Goal: Information Seeking & Learning: Learn about a topic

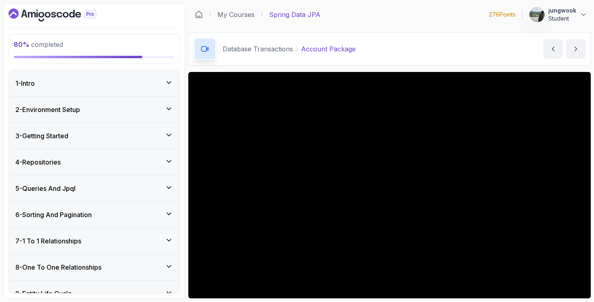
scroll to position [8, 0]
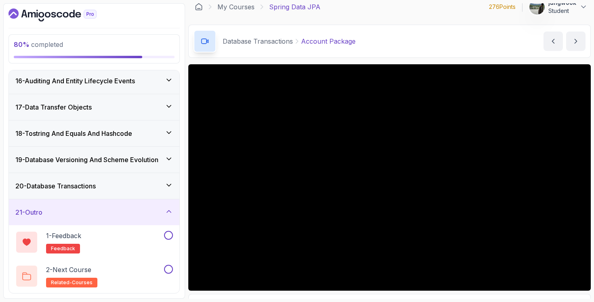
click at [155, 184] on div "20 - Database Transactions" at bounding box center [94, 186] width 158 height 10
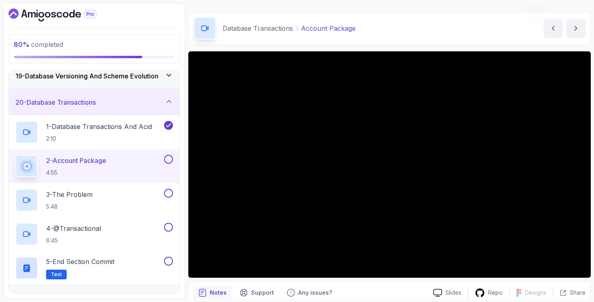
scroll to position [56, 0]
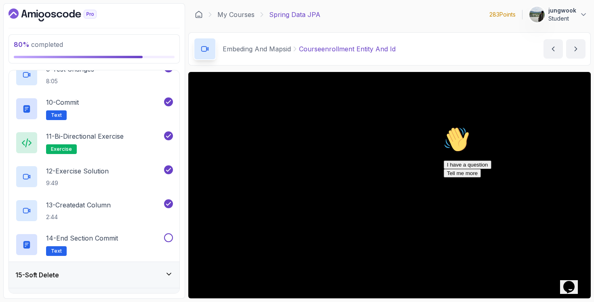
scroll to position [804, 0]
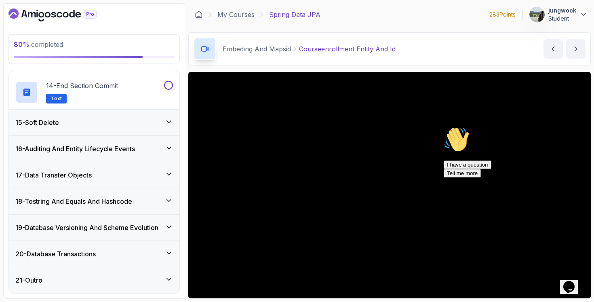
click at [155, 245] on div "20 - Database Transactions" at bounding box center [94, 254] width 171 height 26
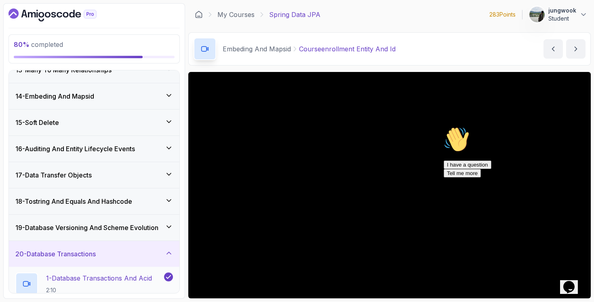
scroll to position [364, 0]
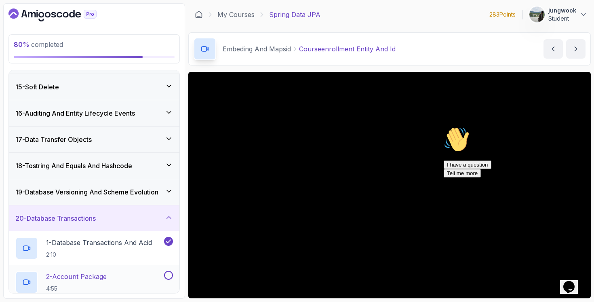
click at [167, 273] on button at bounding box center [168, 275] width 9 height 9
click at [167, 273] on icon at bounding box center [168, 275] width 7 height 8
click at [153, 274] on div "2 - Account Package 4:55" at bounding box center [88, 282] width 147 height 23
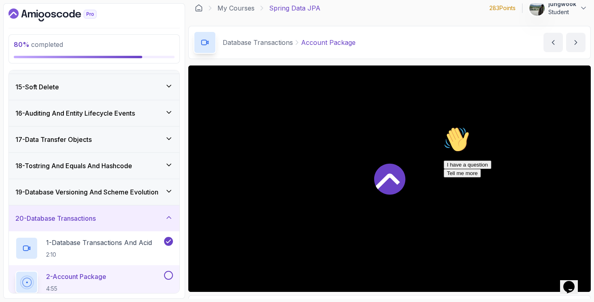
scroll to position [16, 0]
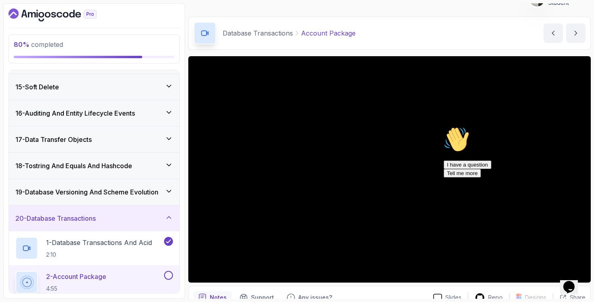
click at [575, 284] on div "Opens Chat This icon Opens the chat window." at bounding box center [568, 286] width 13 height 13
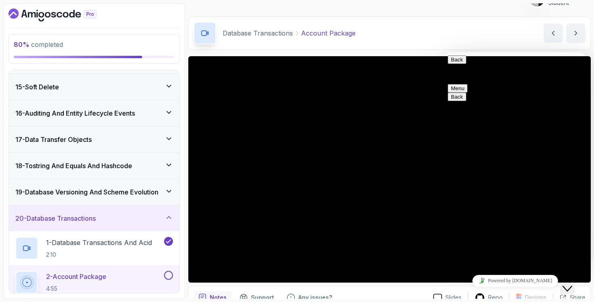
click at [572, 284] on div "Close Chat This icon closes the chat window." at bounding box center [567, 289] width 10 height 10
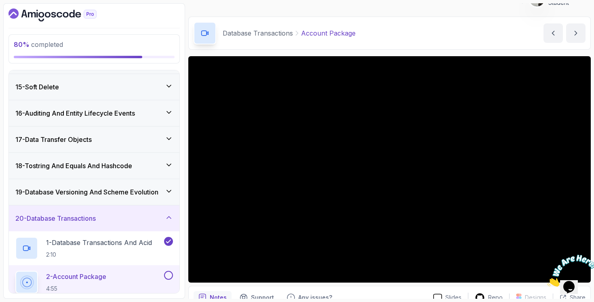
click at [547, 281] on icon "Close" at bounding box center [547, 284] width 0 height 7
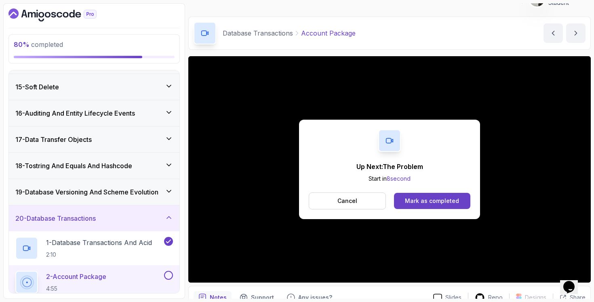
click at [452, 192] on div "Up Next: The Problem Start in 8 second Cancel Mark as completed" at bounding box center [389, 169] width 181 height 99
click at [449, 200] on div "Mark as completed" at bounding box center [432, 201] width 54 height 8
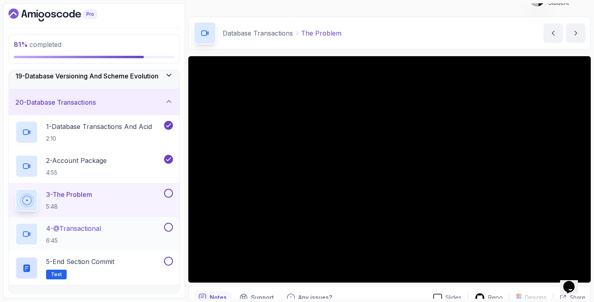
scroll to position [498, 0]
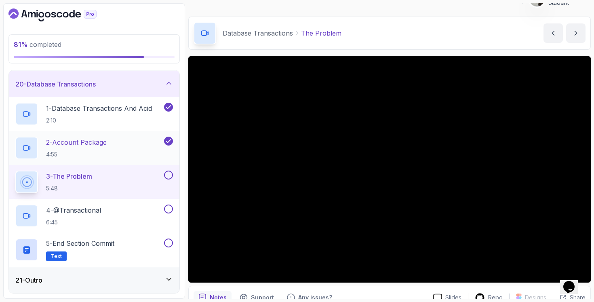
click at [93, 145] on p "2 - Account Package" at bounding box center [76, 142] width 61 height 10
click at [106, 137] on p "2 - Account Package" at bounding box center [76, 142] width 61 height 10
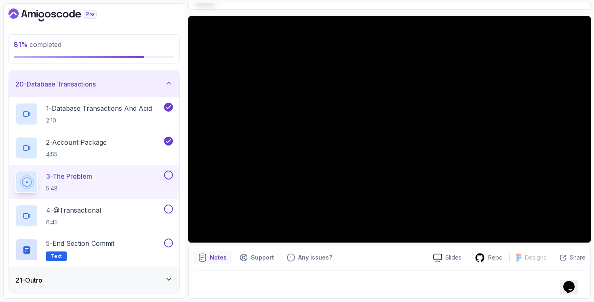
scroll to position [54, 0]
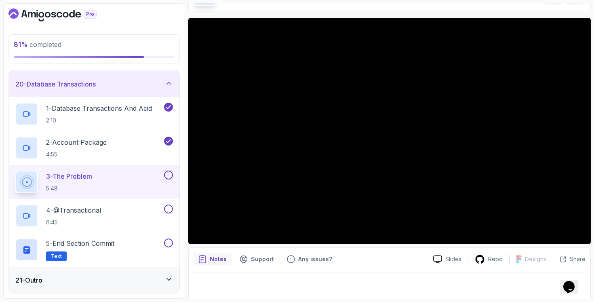
click at [168, 174] on button at bounding box center [168, 175] width 9 height 9
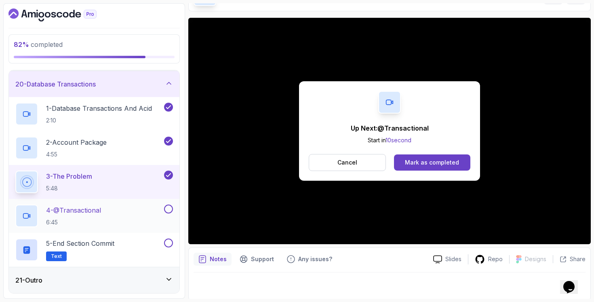
click at [134, 217] on div "4 - @Transactional 6:45" at bounding box center [88, 215] width 147 height 23
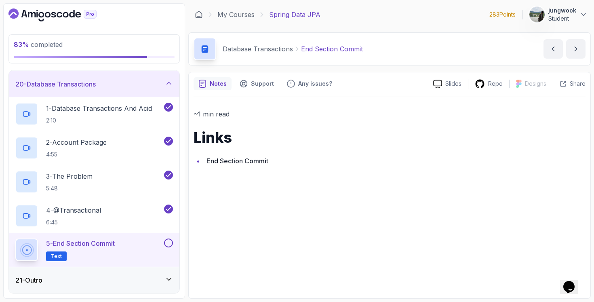
click at [128, 280] on div "21 - Outro" at bounding box center [94, 280] width 158 height 10
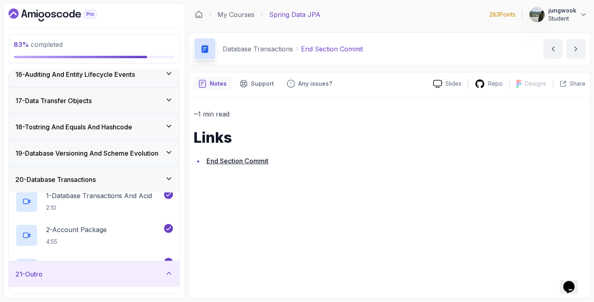
scroll to position [396, 0]
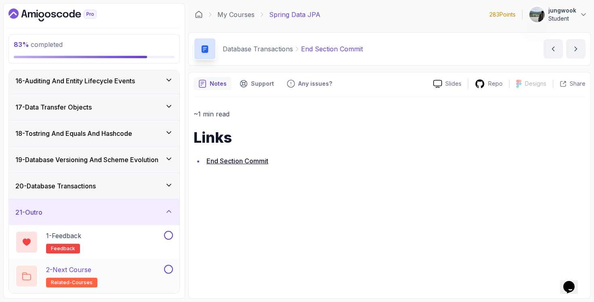
click at [114, 262] on div "2 - Next Course related-courses" at bounding box center [94, 276] width 171 height 34
click at [100, 273] on div "2 - Next Course related-courses" at bounding box center [88, 276] width 147 height 23
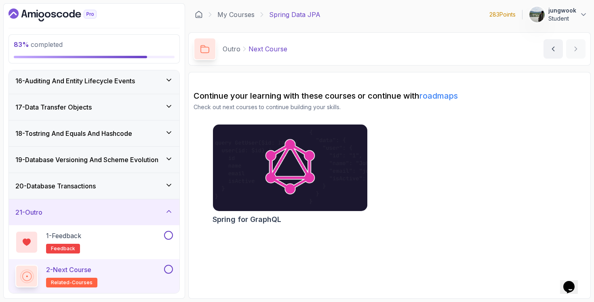
click at [34, 4] on div "83 % completed 1 - Intro 2 - Environment Setup 3 - Getting Started 4 - Reposito…" at bounding box center [94, 150] width 182 height 295
click at [33, 9] on icon "Dashboard" at bounding box center [52, 14] width 88 height 13
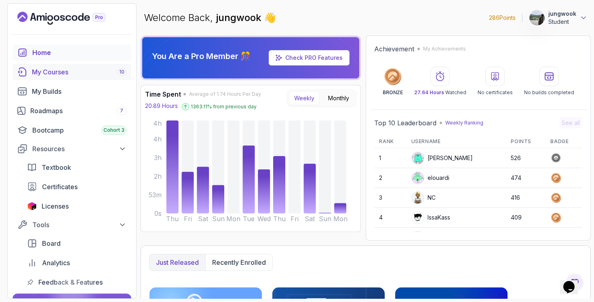
click at [91, 71] on div "My Courses 10" at bounding box center [79, 72] width 95 height 10
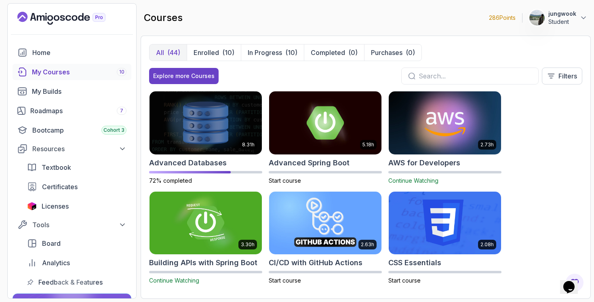
click at [437, 147] on img at bounding box center [445, 123] width 118 height 66
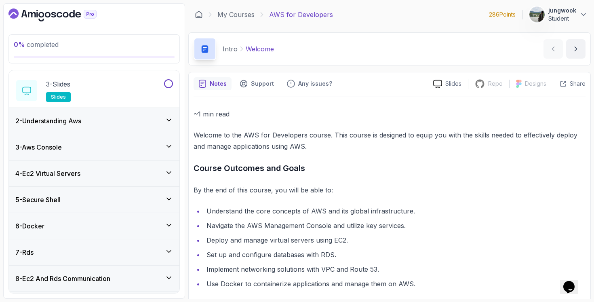
click at [144, 119] on div "2 - Understanding Aws" at bounding box center [94, 121] width 158 height 10
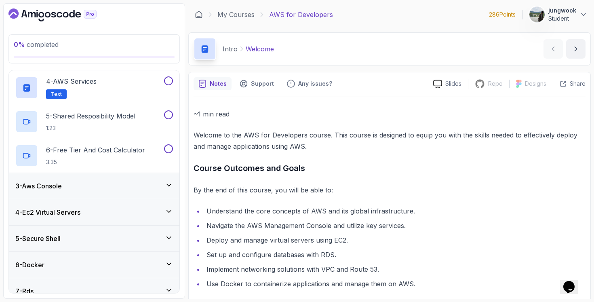
click at [84, 179] on div "3 - Aws Console" at bounding box center [94, 186] width 171 height 26
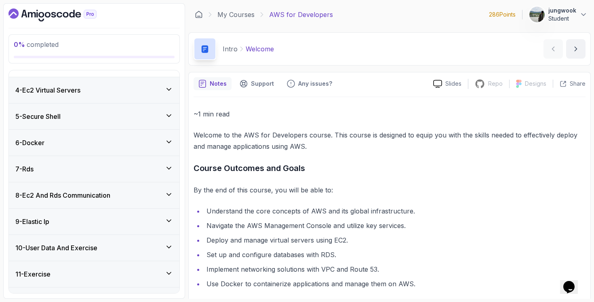
scroll to position [29, 0]
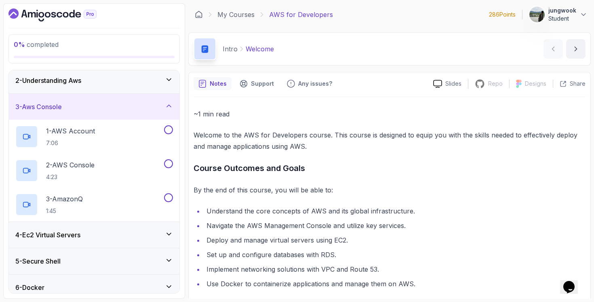
click at [118, 94] on div "3 - Aws Console" at bounding box center [94, 107] width 171 height 26
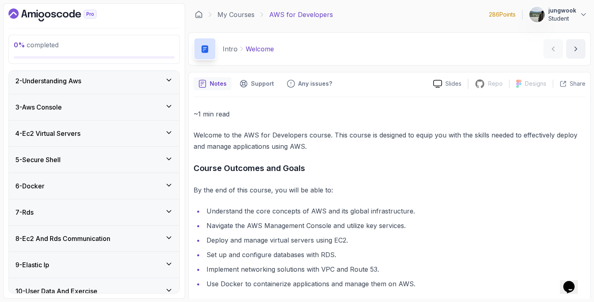
click at [124, 86] on div "2 - Understanding Aws" at bounding box center [94, 81] width 171 height 26
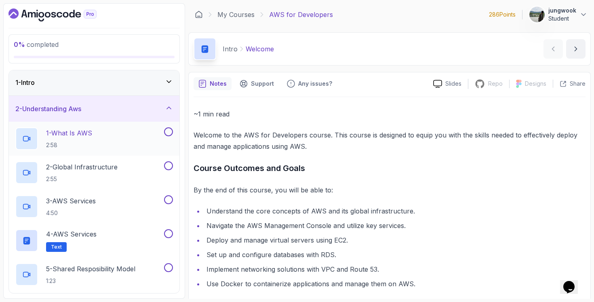
scroll to position [0, 0]
click at [133, 80] on div "1 - Intro" at bounding box center [94, 83] width 158 height 10
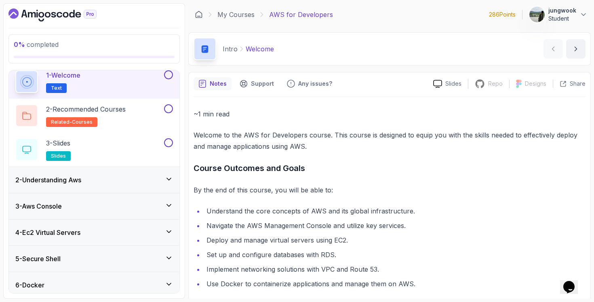
scroll to position [32, 0]
click at [81, 181] on h3 "2 - Understanding Aws" at bounding box center [48, 179] width 66 height 10
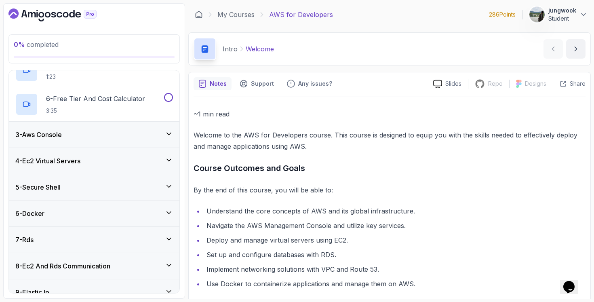
scroll to position [348, 0]
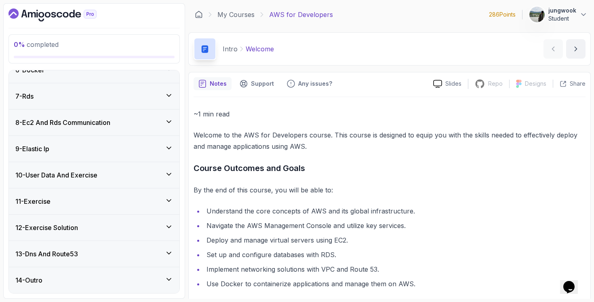
click at [77, 274] on div "14 - Outro" at bounding box center [94, 280] width 171 height 26
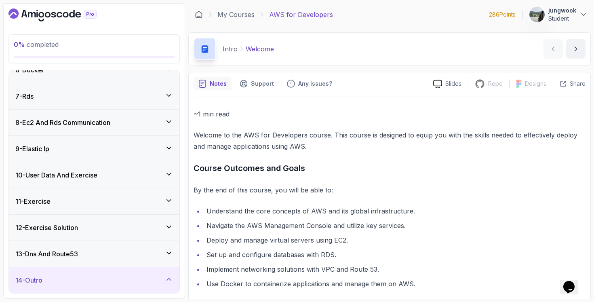
click at [85, 254] on div "13 - Dns And Route53" at bounding box center [94, 254] width 158 height 10
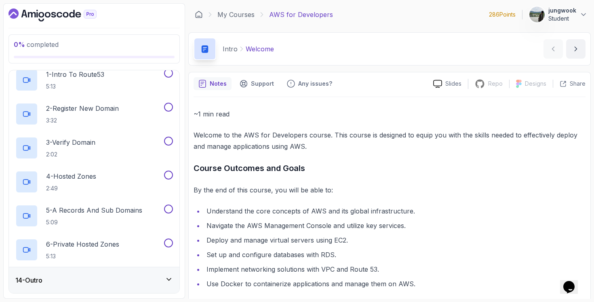
click at [100, 289] on div "14 - Outro" at bounding box center [94, 280] width 171 height 26
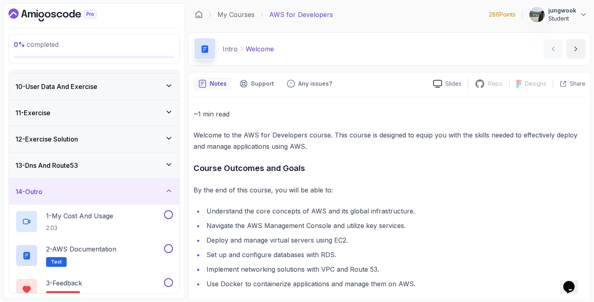
scroll to position [280, 0]
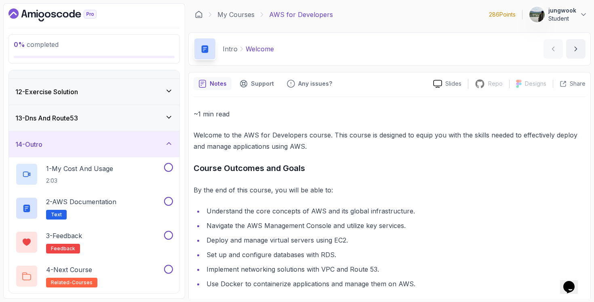
click at [100, 100] on div "12 - Exercise Solution" at bounding box center [94, 92] width 171 height 26
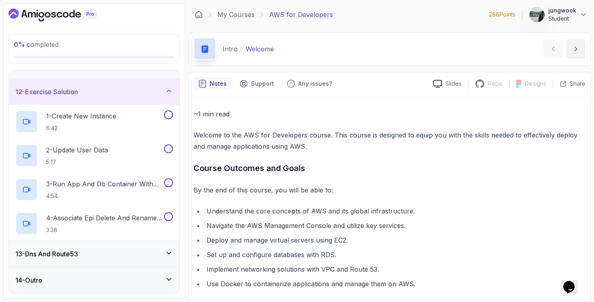
click at [100, 252] on div "13 - Dns And Route53" at bounding box center [94, 254] width 158 height 10
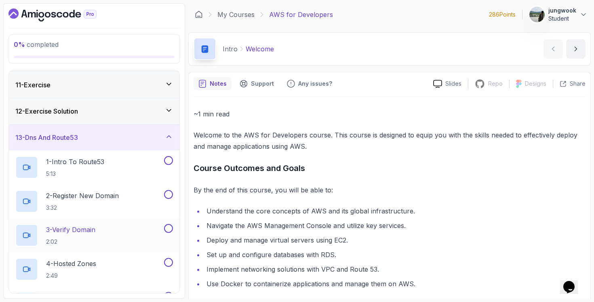
scroll to position [221, 0]
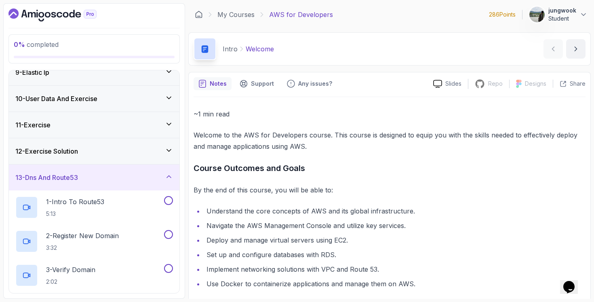
click at [119, 148] on div "12 - Exercise Solution" at bounding box center [94, 151] width 158 height 10
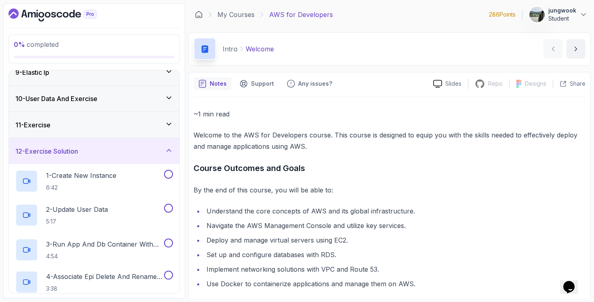
click at [126, 123] on div "11 - Exercise" at bounding box center [94, 125] width 158 height 10
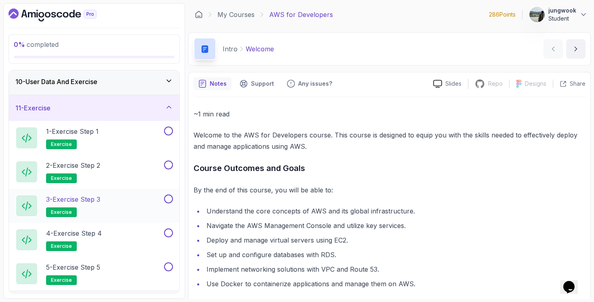
scroll to position [149, 0]
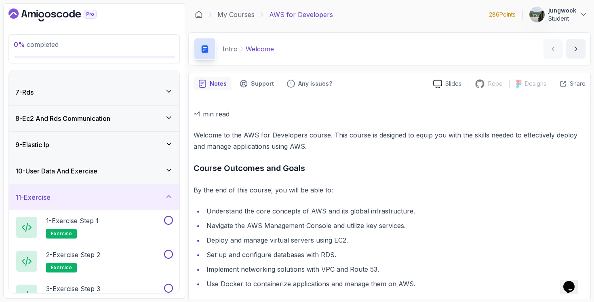
click at [109, 168] on div "10 - User Data And Exercise" at bounding box center [94, 171] width 158 height 10
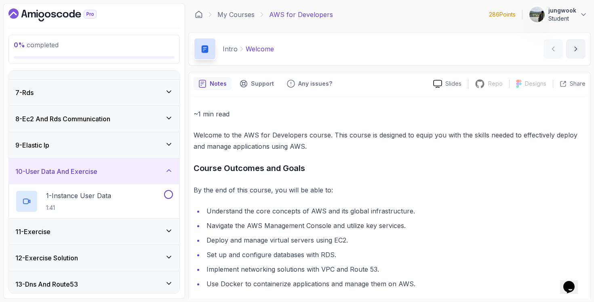
click at [118, 147] on div "9 - Elastic Ip" at bounding box center [94, 145] width 158 height 10
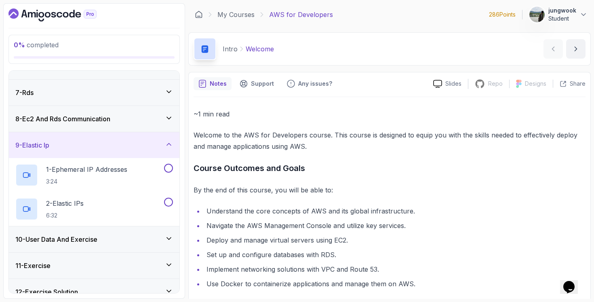
click at [122, 118] on div "8 - Ec2 And Rds Communication" at bounding box center [94, 119] width 158 height 10
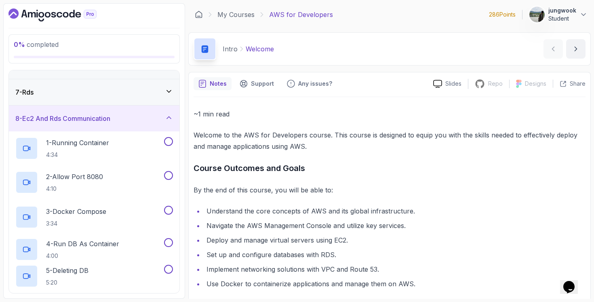
click at [127, 91] on div "7 - Rds" at bounding box center [94, 92] width 158 height 10
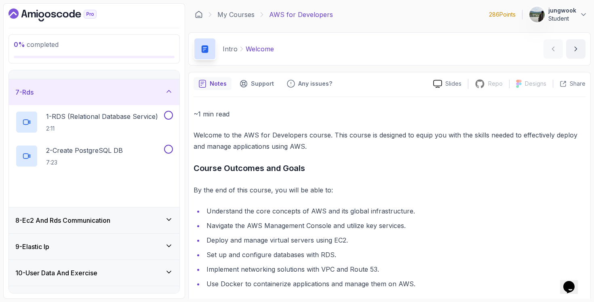
click at [128, 73] on div "6 - Docker" at bounding box center [94, 66] width 171 height 26
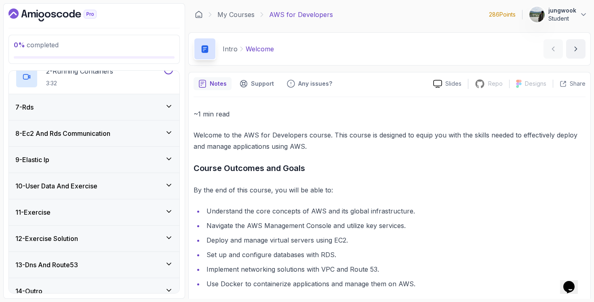
click at [90, 181] on h3 "10 - User Data And Exercise" at bounding box center [56, 186] width 82 height 10
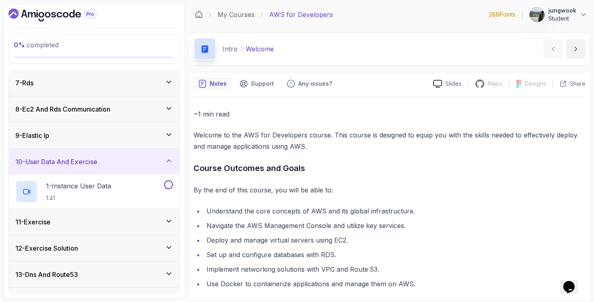
scroll to position [173, 0]
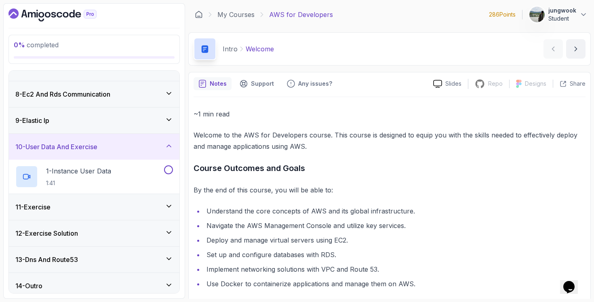
click at [80, 219] on div "11 - Exercise" at bounding box center [94, 207] width 171 height 26
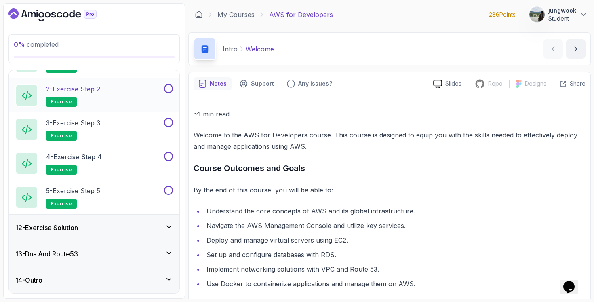
click at [83, 218] on div "12 - Exercise Solution" at bounding box center [94, 228] width 171 height 26
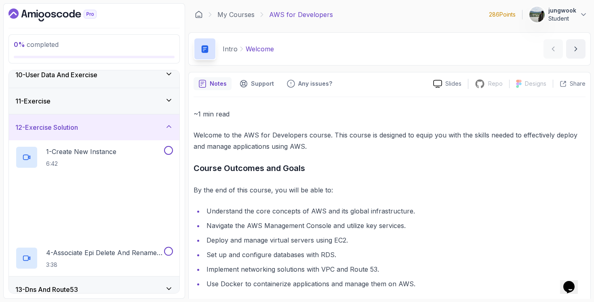
scroll to position [280, 0]
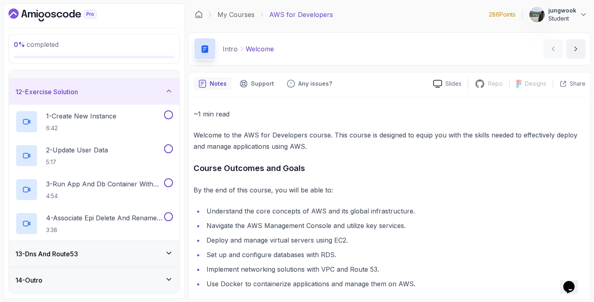
click at [59, 255] on h3 "13 - Dns And Route53" at bounding box center [46, 254] width 63 height 10
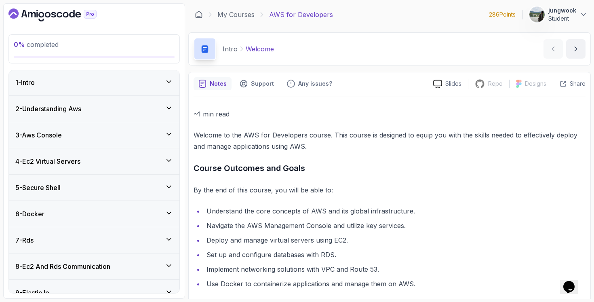
scroll to position [0, 0]
click at [90, 202] on div "6 - Docker" at bounding box center [94, 215] width 171 height 26
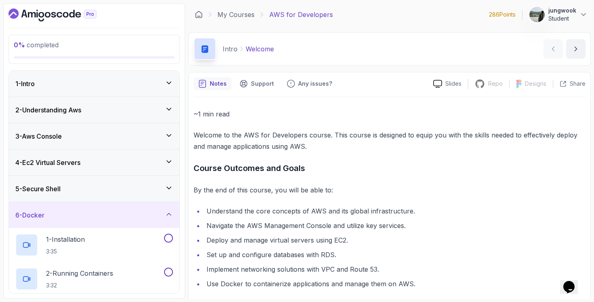
click at [102, 173] on div "4 - Ec2 Virtual Servers" at bounding box center [94, 163] width 171 height 26
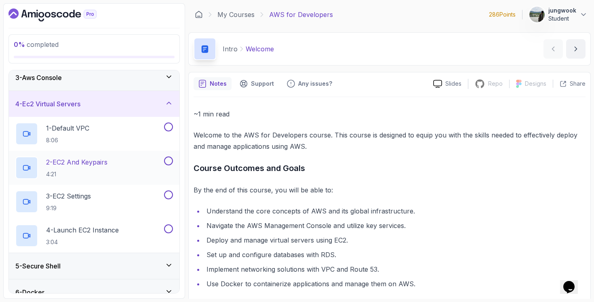
scroll to position [85, 0]
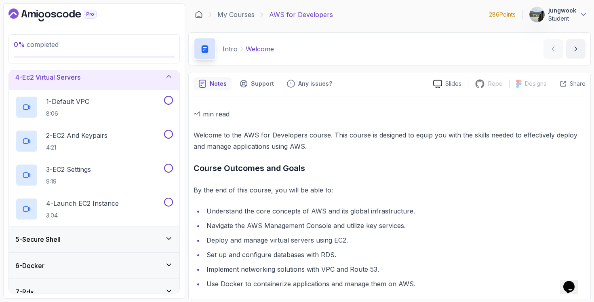
click at [87, 227] on div "5 - Secure Shell" at bounding box center [94, 239] width 171 height 26
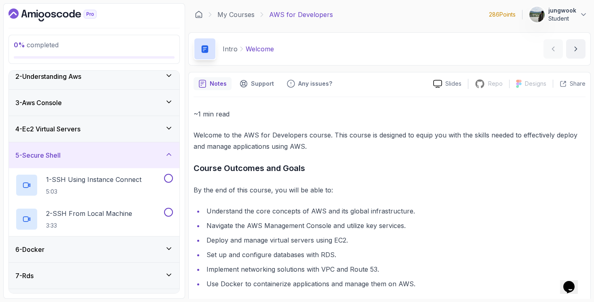
scroll to position [27, 0]
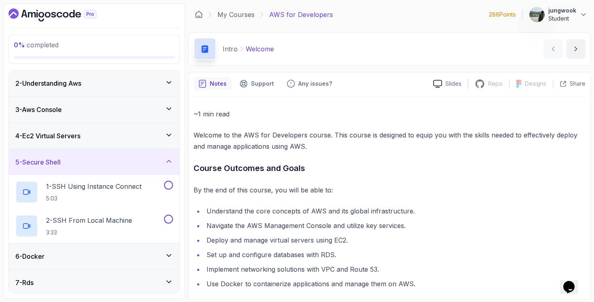
click at [131, 112] on div "3 - Aws Console" at bounding box center [94, 110] width 158 height 10
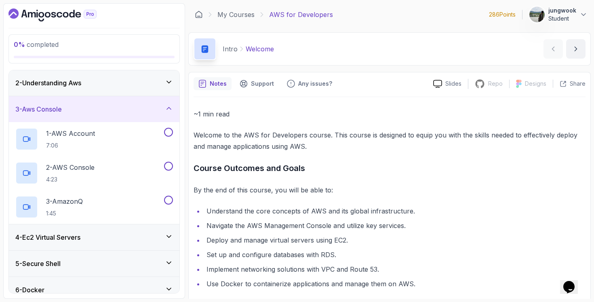
click at [121, 93] on div "2 - Understanding Aws" at bounding box center [94, 83] width 171 height 26
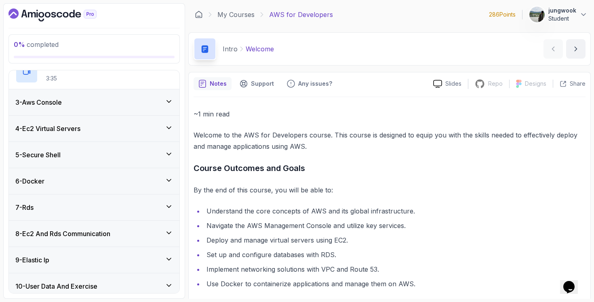
scroll to position [53, 0]
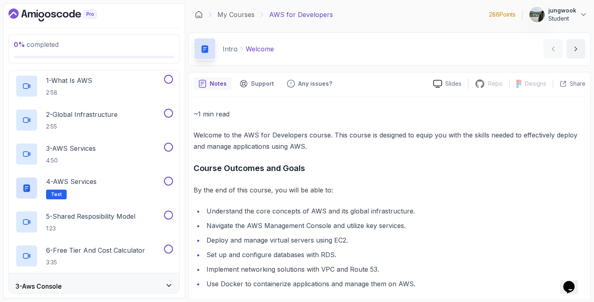
drag, startPoint x: 83, startPoint y: 226, endPoint x: 210, endPoint y: 149, distance: 148.2
click at [210, 149] on div "0 % completed 1 - Intro 2 - Understanding Aws 1 - What Is AWS 2:58 2 - Global I…" at bounding box center [297, 150] width 588 height 295
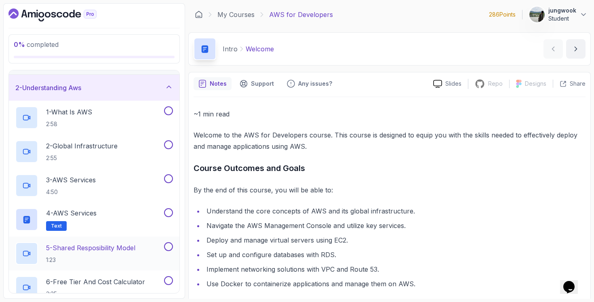
scroll to position [0, 0]
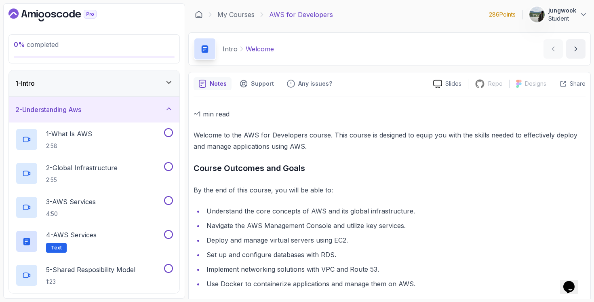
click at [137, 90] on div "1 - Intro" at bounding box center [94, 83] width 171 height 26
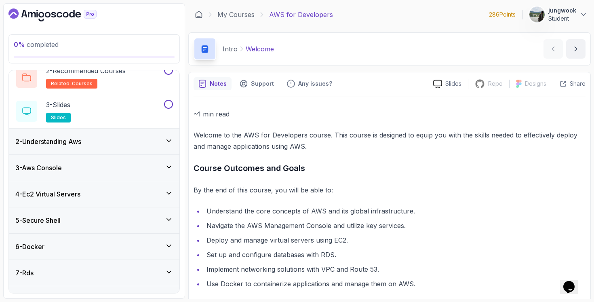
click at [122, 201] on div "4 - Ec2 Virtual Servers" at bounding box center [94, 194] width 171 height 26
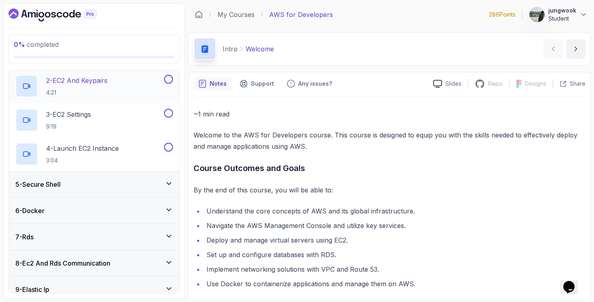
scroll to position [161, 0]
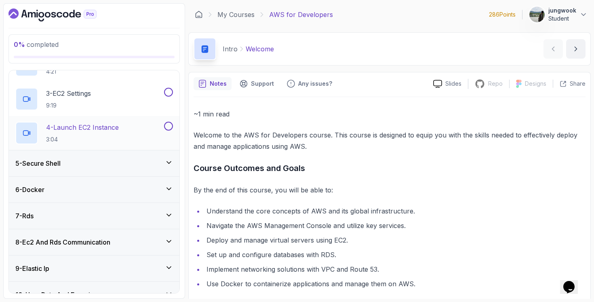
click at [133, 139] on div "4 - Launch EC2 Instance 3:04" at bounding box center [88, 133] width 147 height 23
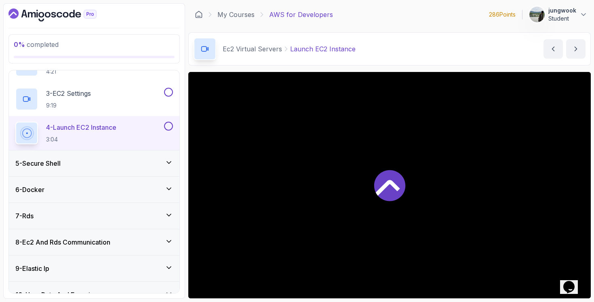
click at [124, 154] on div "5 - Secure Shell" at bounding box center [94, 163] width 171 height 26
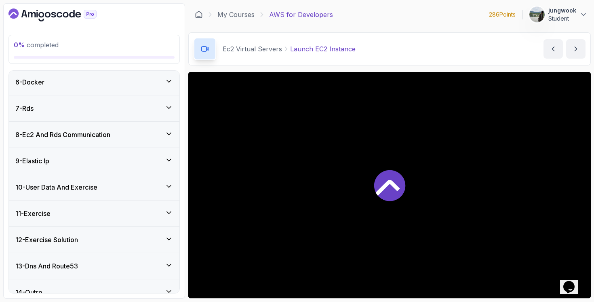
scroll to position [213, 0]
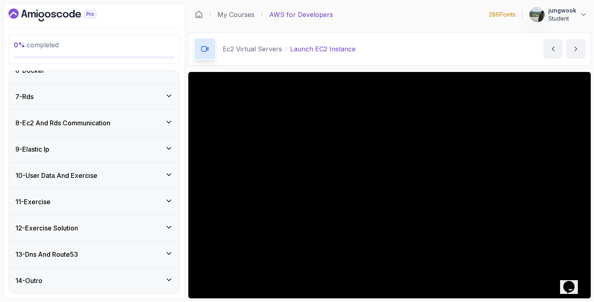
click at [135, 225] on div "12 - Exercise Solution" at bounding box center [94, 228] width 158 height 10
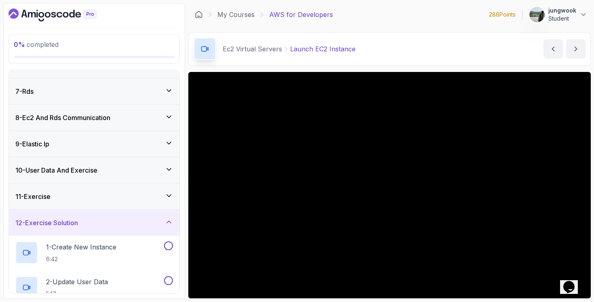
scroll to position [145, 0]
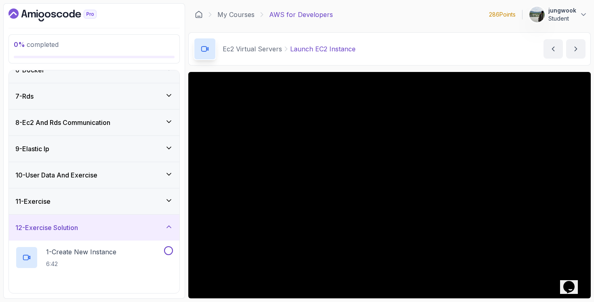
click at [138, 183] on div "10 - User Data And Exercise" at bounding box center [94, 175] width 171 height 26
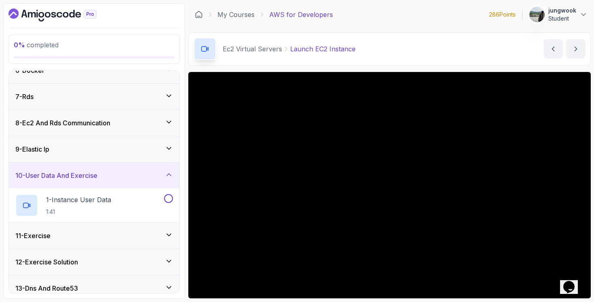
click at [145, 154] on div "9 - Elastic Ip" at bounding box center [94, 149] width 171 height 26
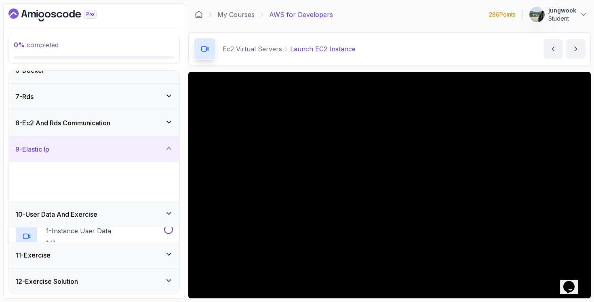
click at [148, 138] on div "9 - Elastic Ip" at bounding box center [94, 149] width 171 height 26
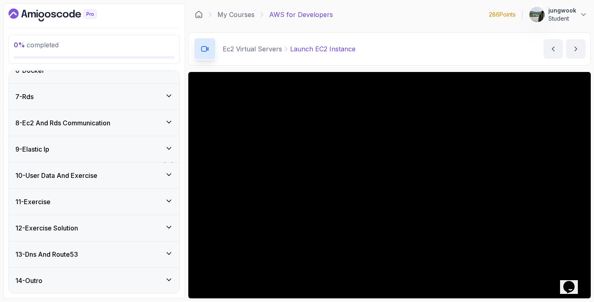
click at [152, 118] on div "8 - Ec2 And Rds Communication" at bounding box center [94, 123] width 158 height 10
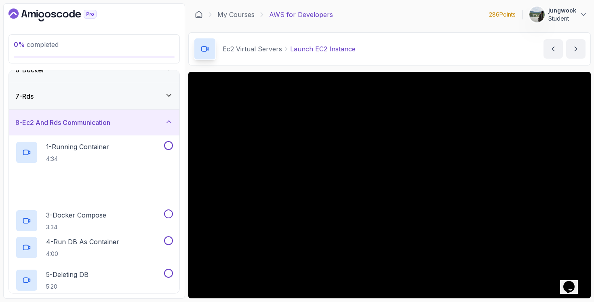
click at [156, 93] on div "7 - Rds" at bounding box center [94, 96] width 158 height 10
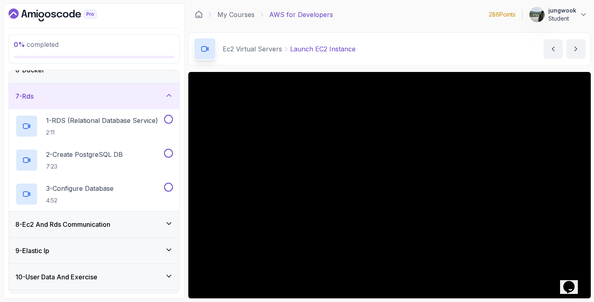
click at [152, 77] on div "6 - Docker" at bounding box center [94, 70] width 171 height 26
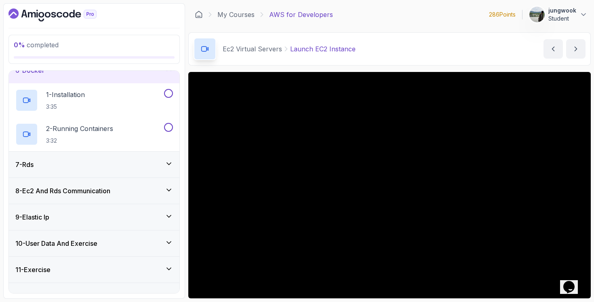
click at [118, 156] on div "7 - Rds" at bounding box center [94, 165] width 171 height 26
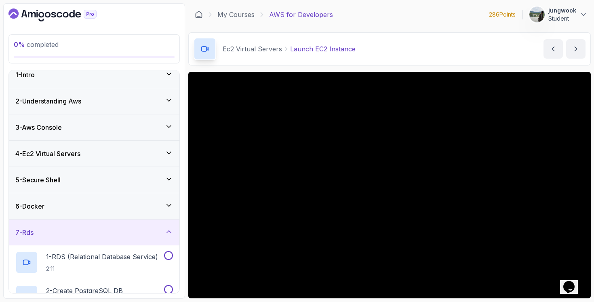
scroll to position [4, 0]
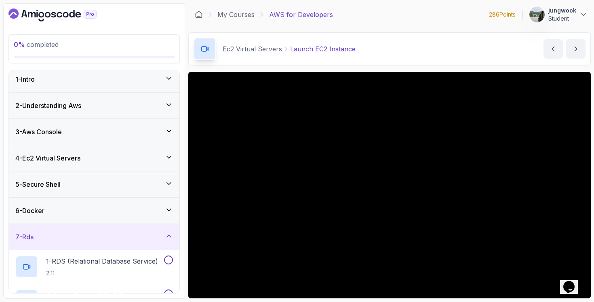
click at [109, 180] on div "5 - Secure Shell" at bounding box center [94, 184] width 158 height 10
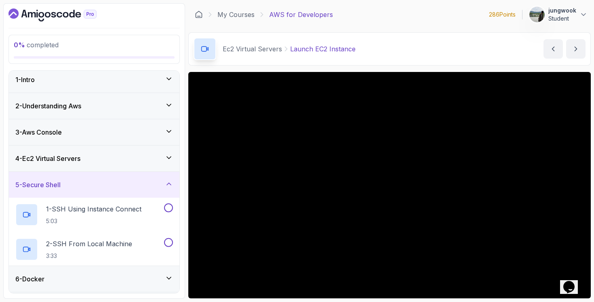
click at [117, 152] on div "4 - Ec2 Virtual Servers" at bounding box center [94, 158] width 171 height 26
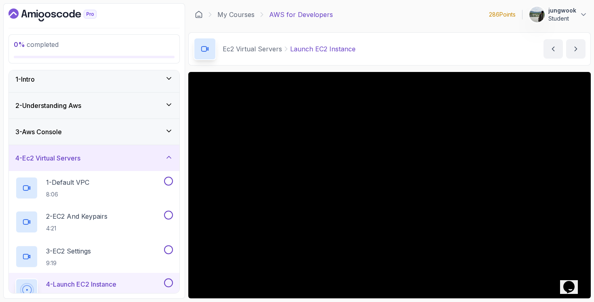
click at [118, 119] on div "3 - Aws Console" at bounding box center [94, 132] width 171 height 26
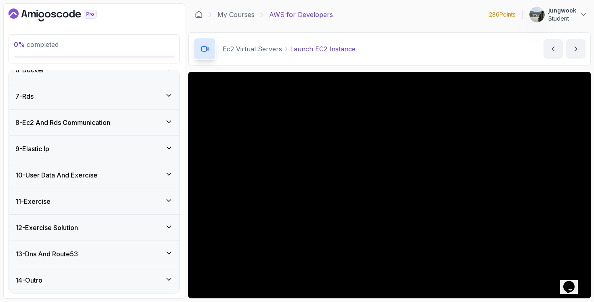
click at [92, 216] on div "12 - Exercise Solution" at bounding box center [94, 228] width 171 height 26
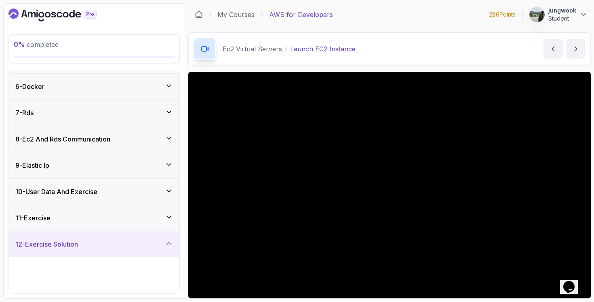
scroll to position [145, 0]
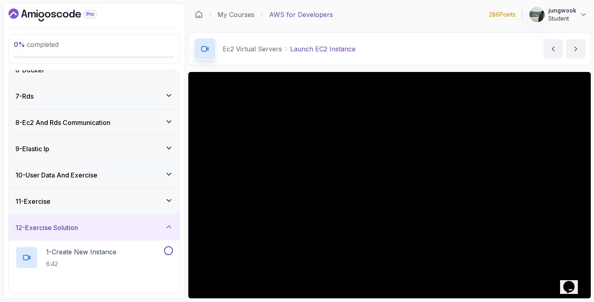
click at [102, 198] on div "11 - Exercise" at bounding box center [94, 201] width 158 height 10
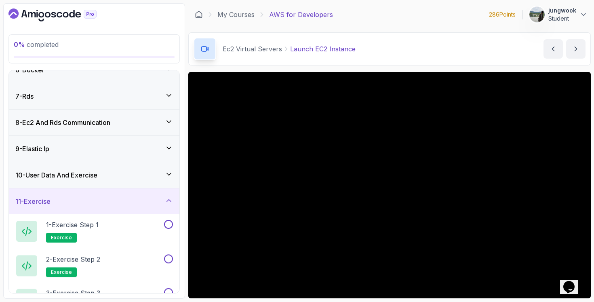
click at [110, 180] on div "10 - User Data And Exercise" at bounding box center [94, 175] width 171 height 26
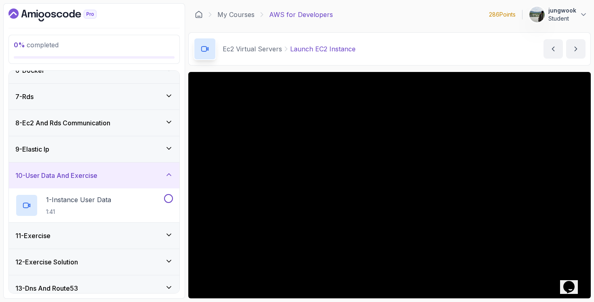
click at [118, 154] on div "9 - Elastic Ip" at bounding box center [94, 149] width 171 height 26
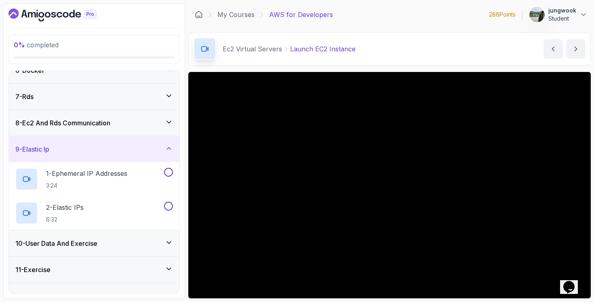
click at [123, 131] on div "8 - Ec2 And Rds Communication" at bounding box center [94, 123] width 171 height 26
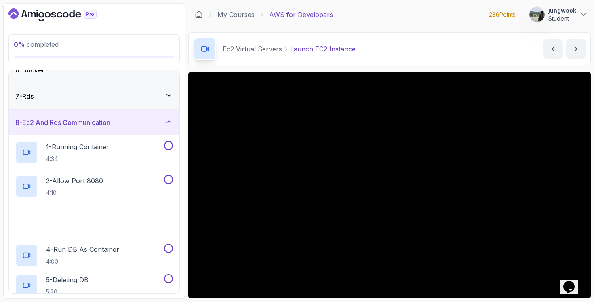
click at [128, 114] on div "8 - Ec2 And Rds Communication" at bounding box center [94, 123] width 171 height 26
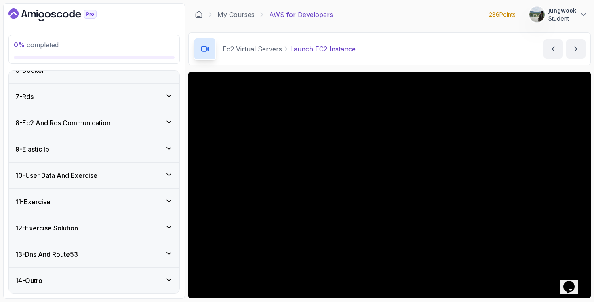
click at [128, 101] on div "7 - Rds" at bounding box center [94, 97] width 171 height 26
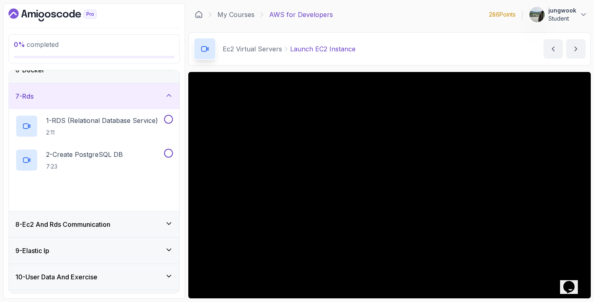
click at [128, 101] on div "7 - Rds" at bounding box center [94, 96] width 171 height 26
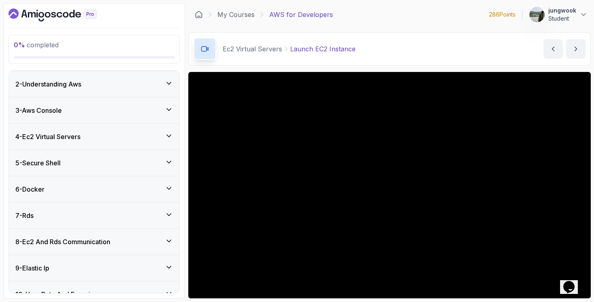
scroll to position [0, 0]
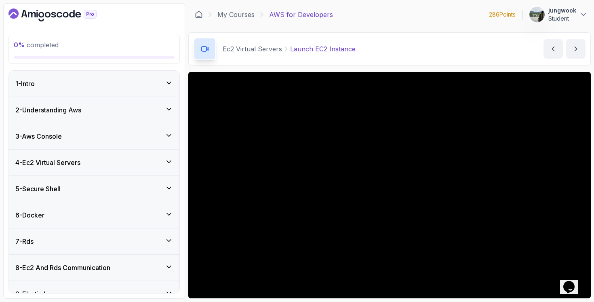
click at [111, 132] on div "3 - Aws Console" at bounding box center [94, 136] width 158 height 10
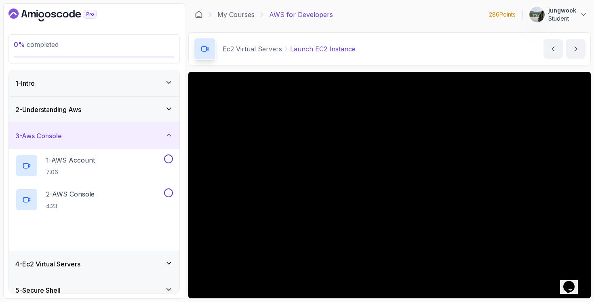
click at [118, 101] on div "2 - Understanding Aws" at bounding box center [94, 110] width 171 height 26
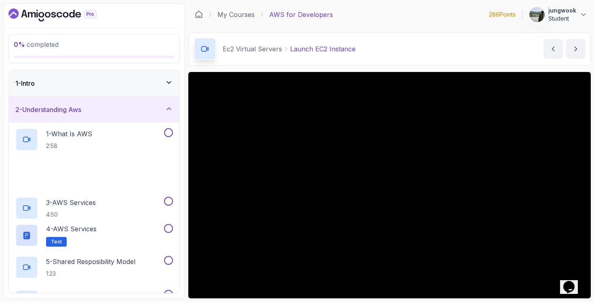
click at [122, 81] on div "1 - Intro" at bounding box center [94, 83] width 158 height 10
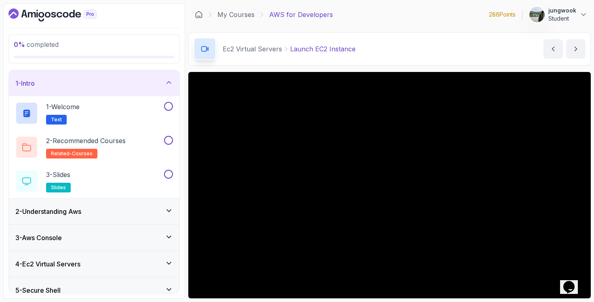
click at [82, 20] on icon "Dashboard" at bounding box center [52, 14] width 88 height 13
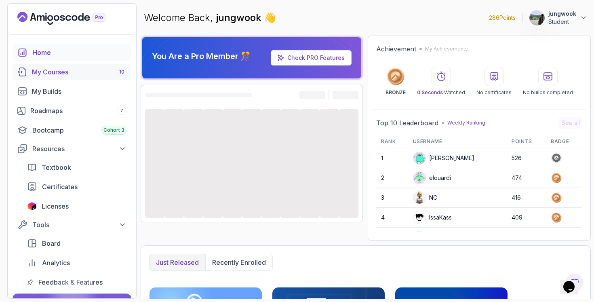
click at [66, 76] on div "My Courses 10" at bounding box center [79, 72] width 95 height 10
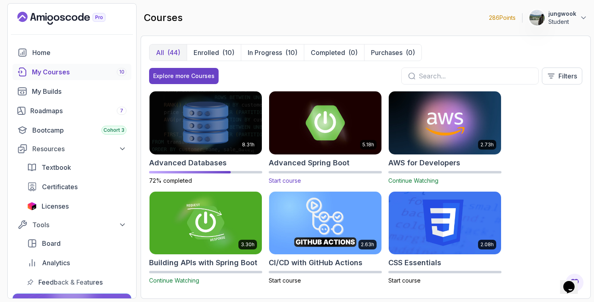
click at [321, 141] on img at bounding box center [325, 123] width 118 height 66
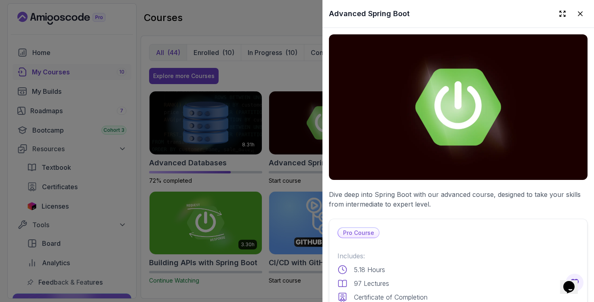
scroll to position [170, 0]
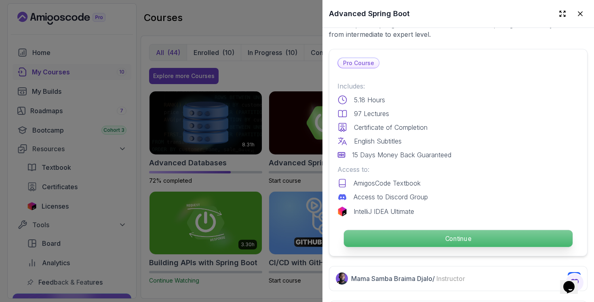
click at [392, 230] on p "Continue" at bounding box center [458, 238] width 229 height 17
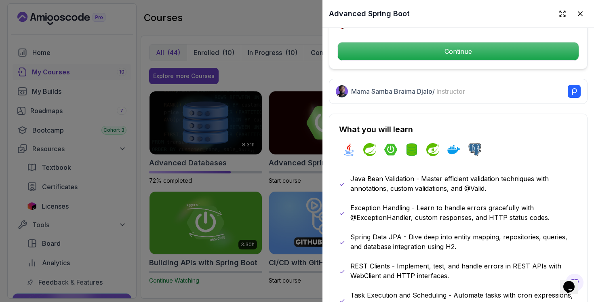
scroll to position [565, 0]
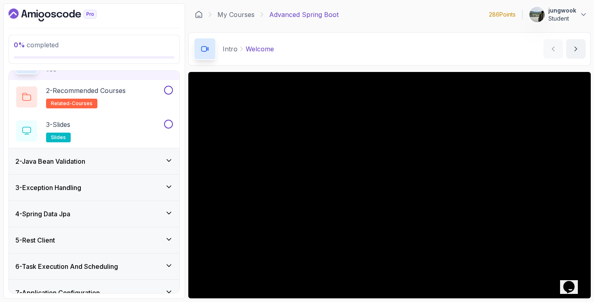
scroll to position [53, 0]
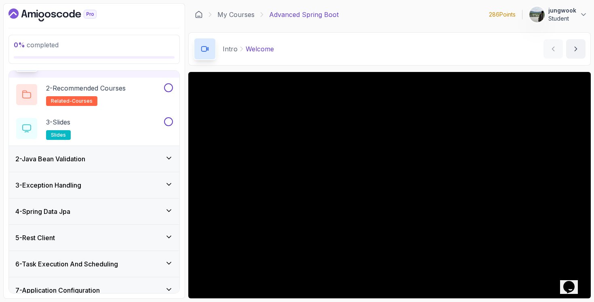
click at [119, 202] on div "4 - Spring Data Jpa" at bounding box center [94, 211] width 171 height 26
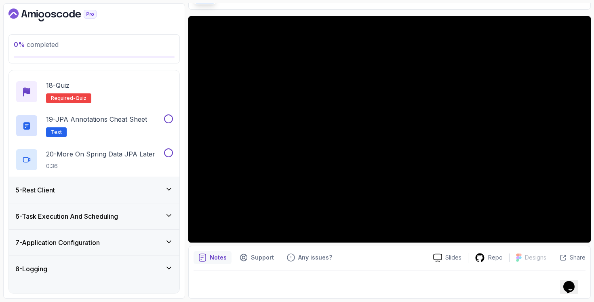
scroll to position [797, 0]
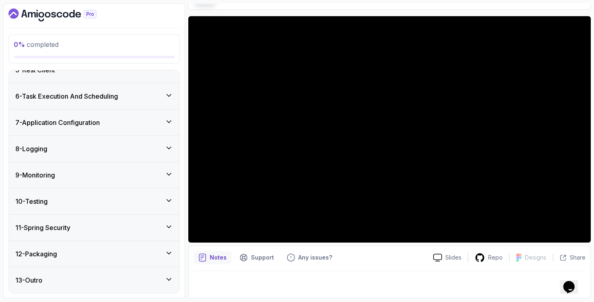
click at [123, 218] on div "11 - Spring Security" at bounding box center [94, 228] width 171 height 26
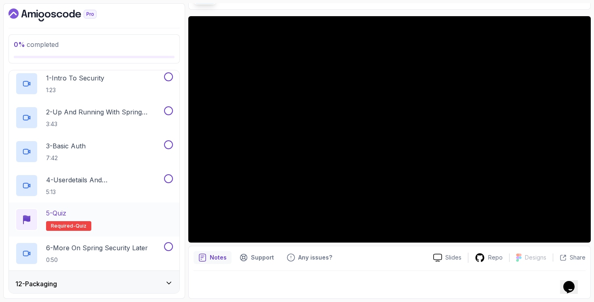
scroll to position [322, 0]
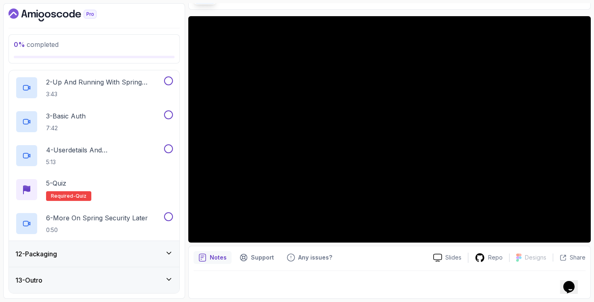
click at [128, 251] on div "12 - Packaging" at bounding box center [94, 254] width 158 height 10
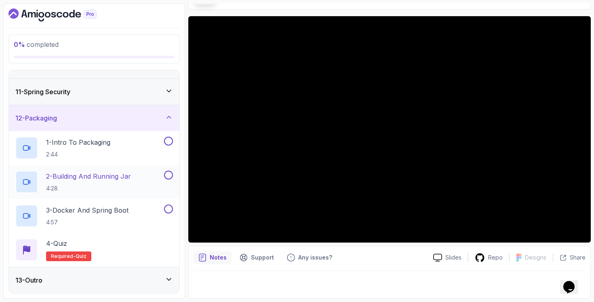
scroll to position [0, 0]
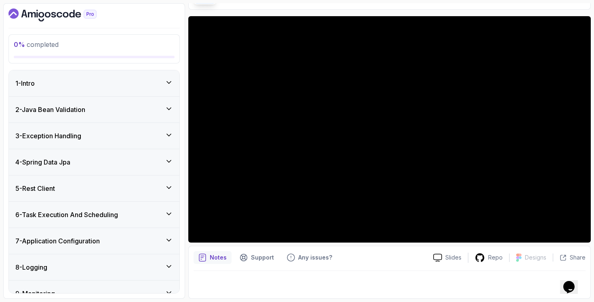
click at [135, 258] on div "8 - Logging" at bounding box center [94, 267] width 171 height 26
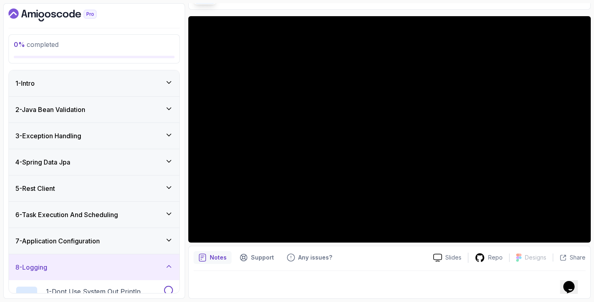
click at [146, 238] on div "7 - Application Configuration" at bounding box center [94, 241] width 158 height 10
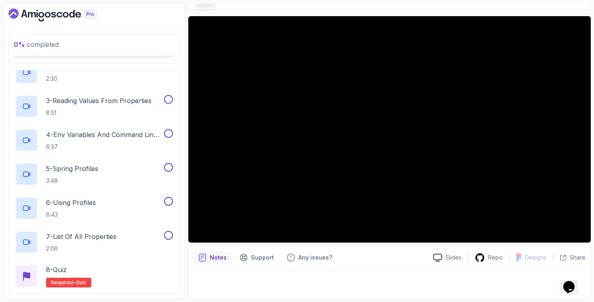
scroll to position [80, 0]
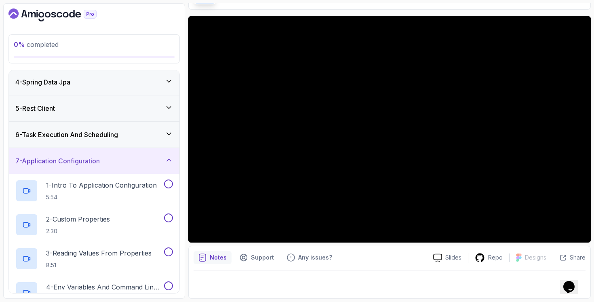
click at [141, 131] on div "6 - Task Execution And Scheduling" at bounding box center [94, 135] width 158 height 10
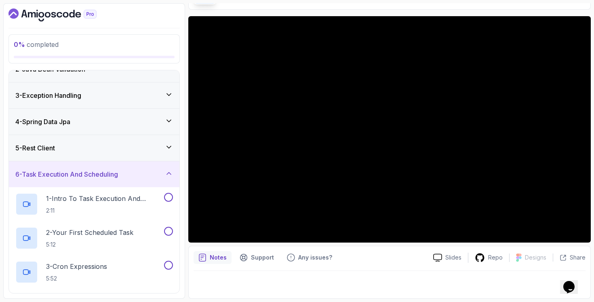
scroll to position [0, 0]
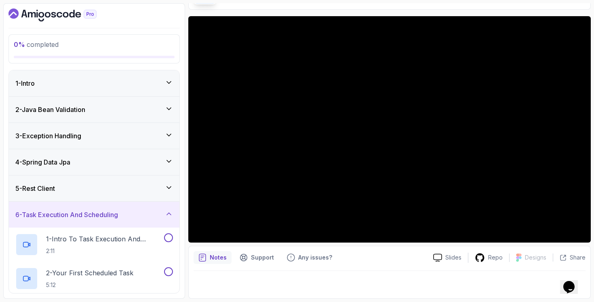
click at [138, 188] on div "5 - Rest Client" at bounding box center [94, 188] width 158 height 10
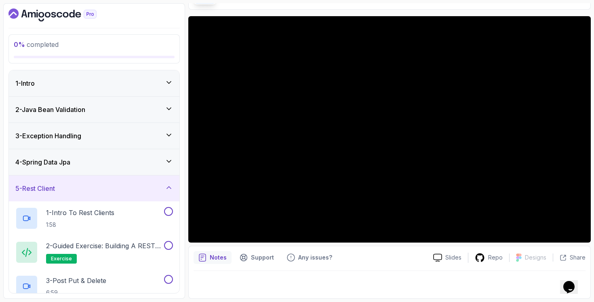
click at [144, 156] on div "4 - Spring Data Jpa" at bounding box center [94, 162] width 171 height 26
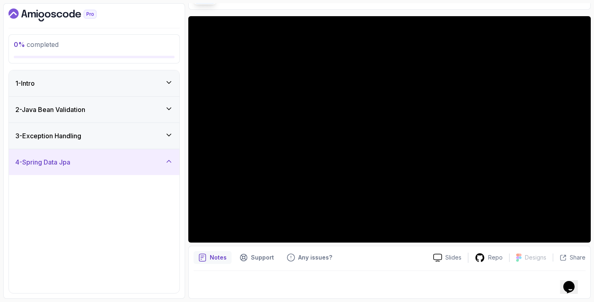
click at [150, 138] on div "3 - Exception Handling" at bounding box center [94, 136] width 158 height 10
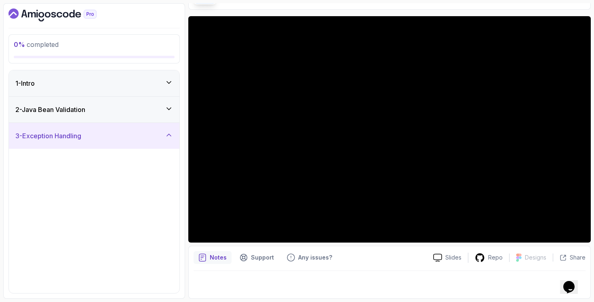
click at [159, 105] on div "2 - Java Bean Validation" at bounding box center [94, 110] width 158 height 10
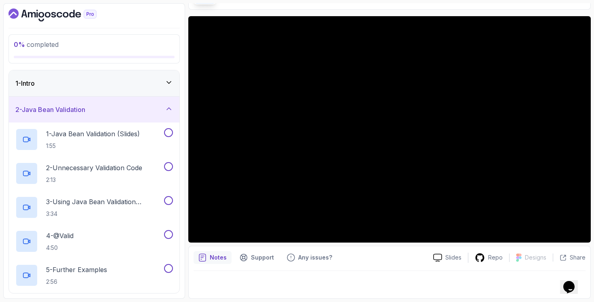
click at [166, 84] on icon at bounding box center [169, 82] width 8 height 8
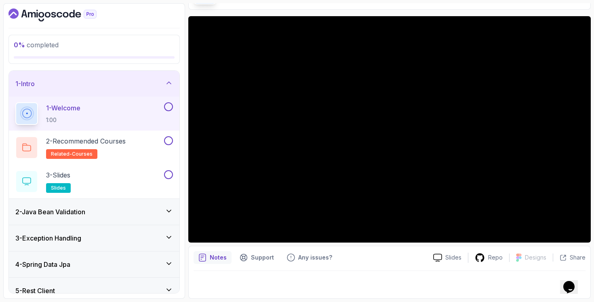
click at [123, 203] on div "2 - Java Bean Validation" at bounding box center [94, 212] width 171 height 26
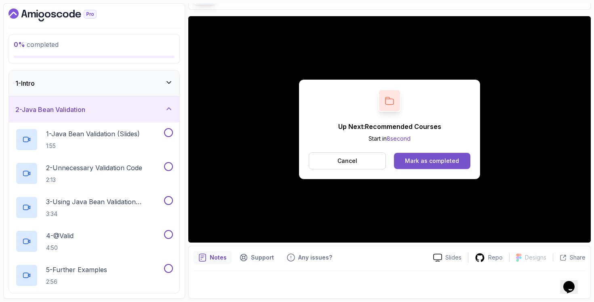
click at [439, 164] on div "Mark as completed" at bounding box center [432, 161] width 54 height 8
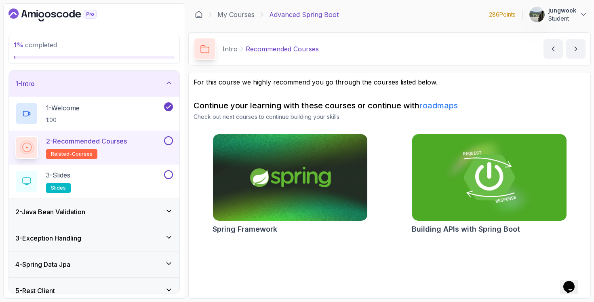
click at [158, 212] on div "2 - Java Bean Validation" at bounding box center [94, 212] width 158 height 10
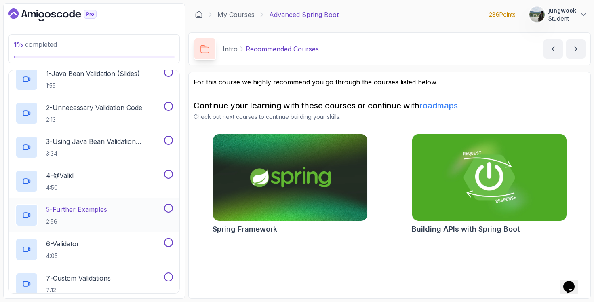
scroll to position [76, 0]
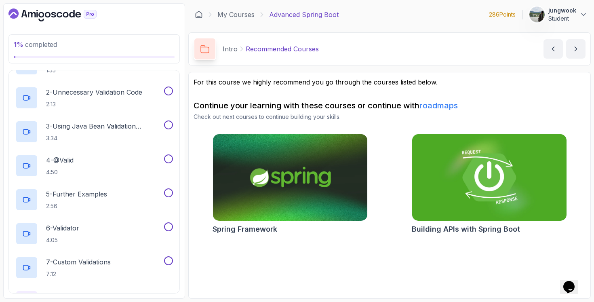
click at [434, 191] on img at bounding box center [489, 177] width 162 height 91
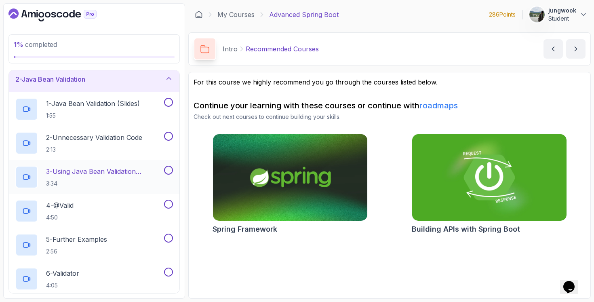
scroll to position [0, 0]
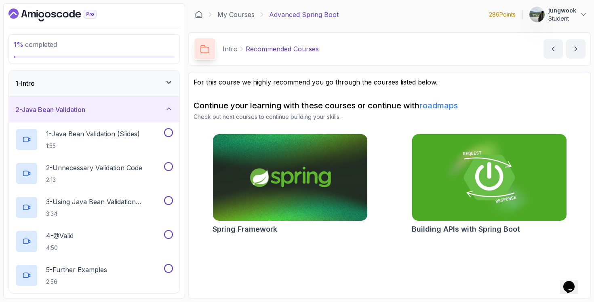
click at [97, 93] on div "1 - Intro" at bounding box center [94, 83] width 171 height 26
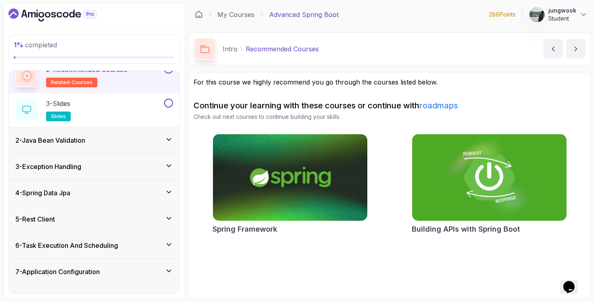
click at [91, 135] on div "2 - Java Bean Validation" at bounding box center [94, 140] width 171 height 26
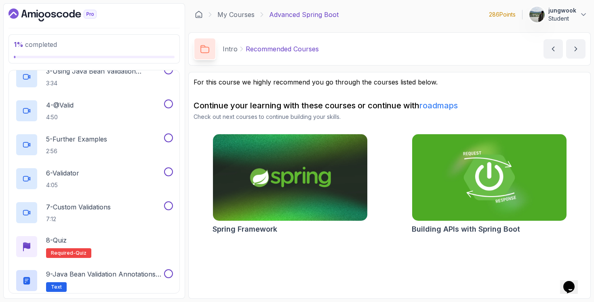
scroll to position [302, 0]
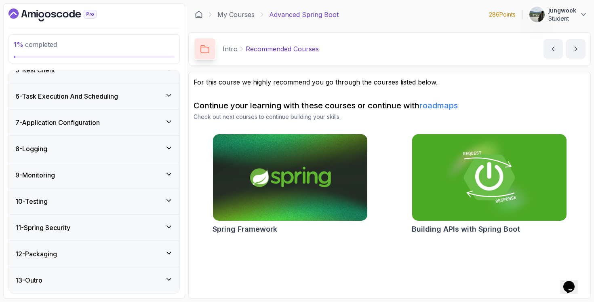
click at [101, 232] on div "11 - Spring Security" at bounding box center [94, 228] width 158 height 10
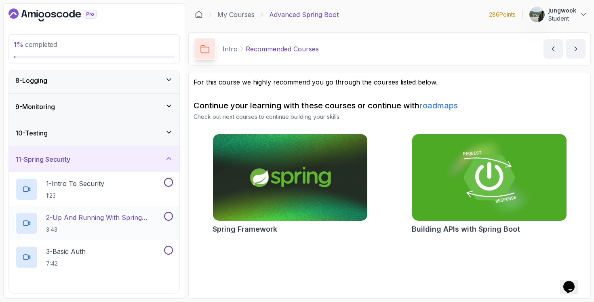
scroll to position [200, 0]
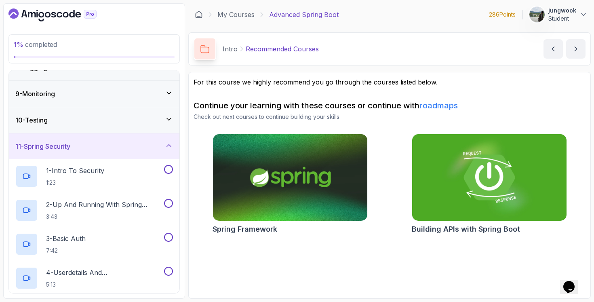
click at [109, 126] on div "10 - Testing" at bounding box center [94, 120] width 171 height 26
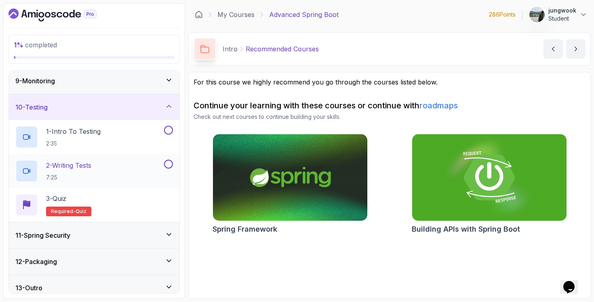
scroll to position [220, 0]
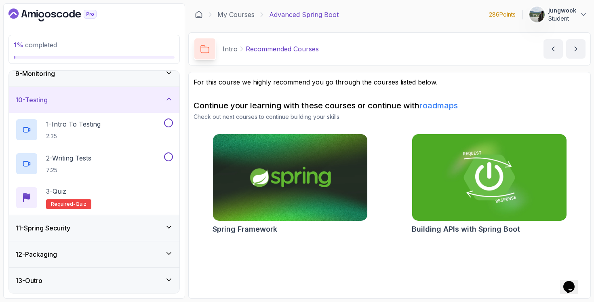
click at [96, 247] on div "12 - Packaging" at bounding box center [94, 254] width 171 height 26
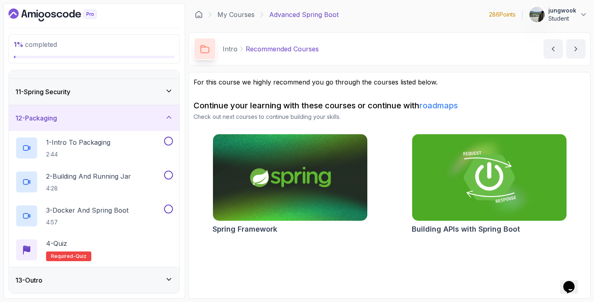
click at [99, 284] on div "13 - Outro" at bounding box center [94, 280] width 158 height 10
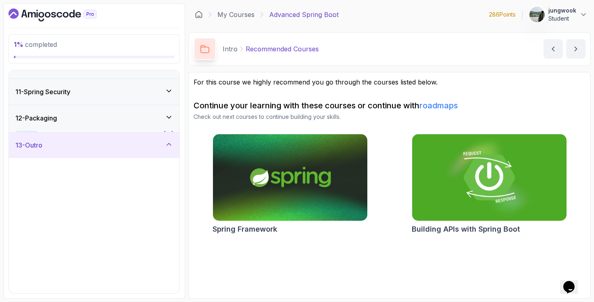
scroll to position [254, 0]
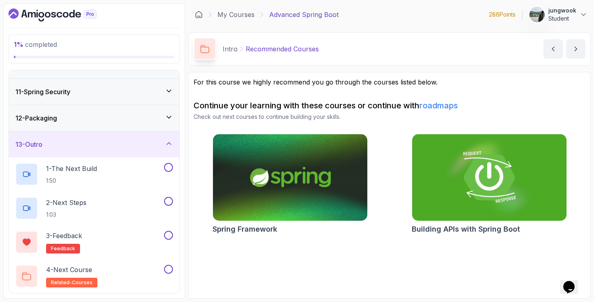
click at [114, 107] on div "12 - Packaging" at bounding box center [94, 118] width 171 height 26
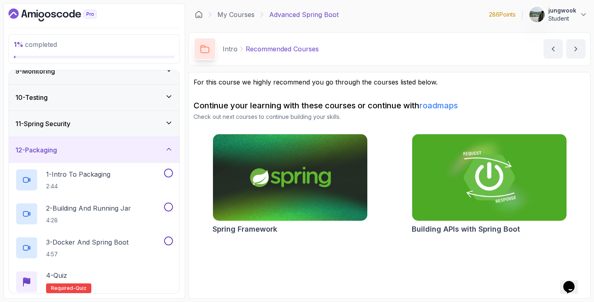
click at [112, 116] on div "11 - Spring Security" at bounding box center [94, 124] width 171 height 26
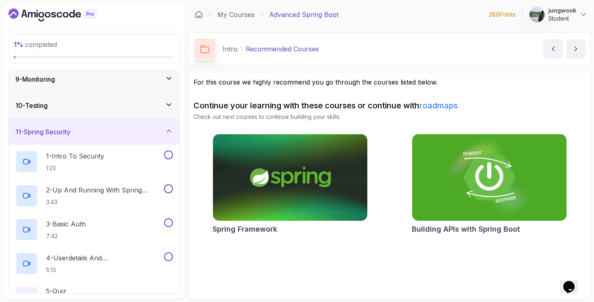
click at [114, 111] on div "10 - Testing" at bounding box center [94, 106] width 171 height 26
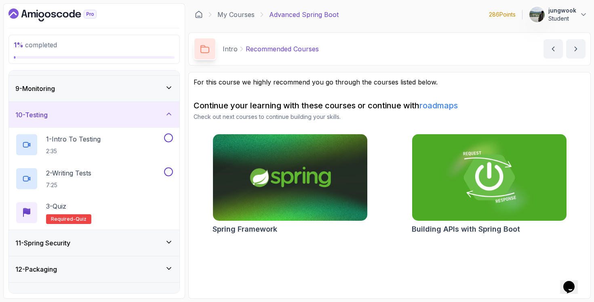
click at [116, 97] on div "9 - Monitoring" at bounding box center [94, 89] width 171 height 26
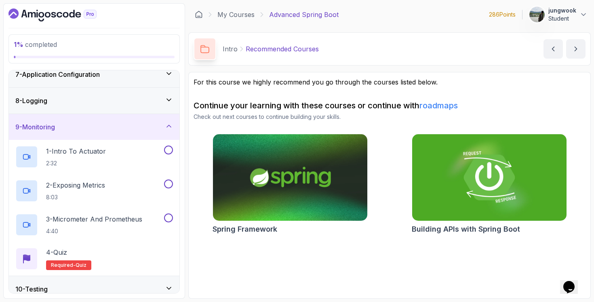
scroll to position [157, 0]
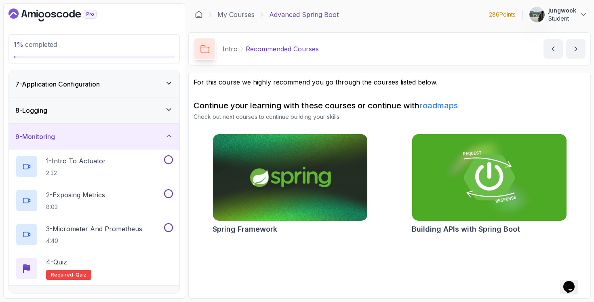
click at [116, 98] on div "8 - Logging" at bounding box center [94, 110] width 171 height 26
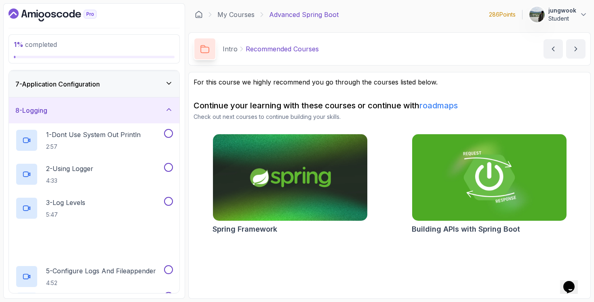
click at [120, 83] on div "7 - Application Configuration" at bounding box center [94, 84] width 158 height 10
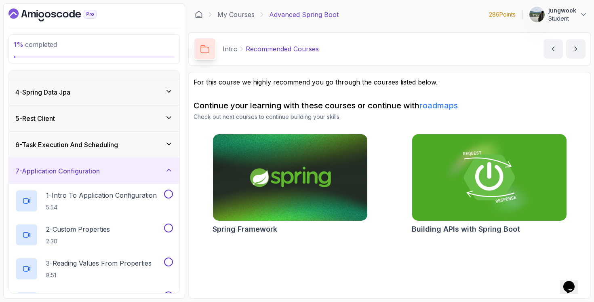
scroll to position [68, 0]
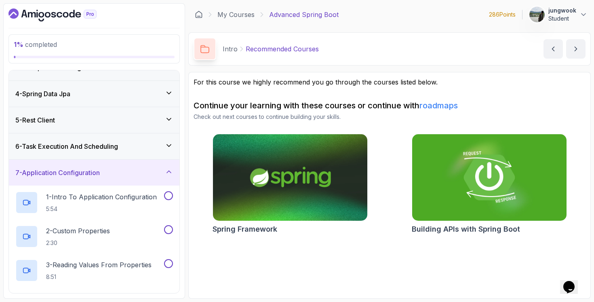
click at [110, 138] on div "6 - Task Execution And Scheduling" at bounding box center [94, 146] width 171 height 26
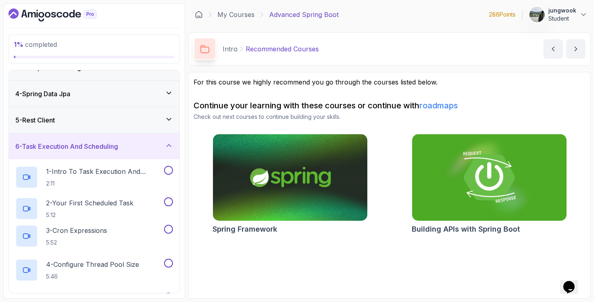
click at [116, 120] on div "5 - Rest Client" at bounding box center [94, 120] width 158 height 10
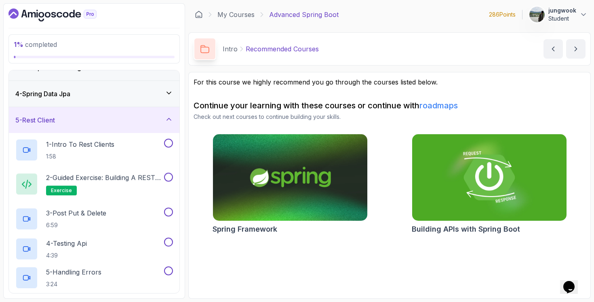
click at [122, 96] on div "4 - Spring Data Jpa" at bounding box center [94, 94] width 158 height 10
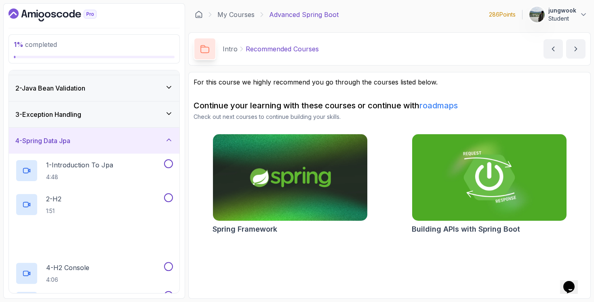
scroll to position [0, 0]
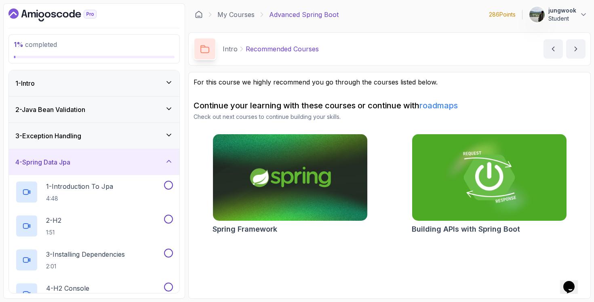
click at [109, 128] on div "3 - Exception Handling" at bounding box center [94, 136] width 171 height 26
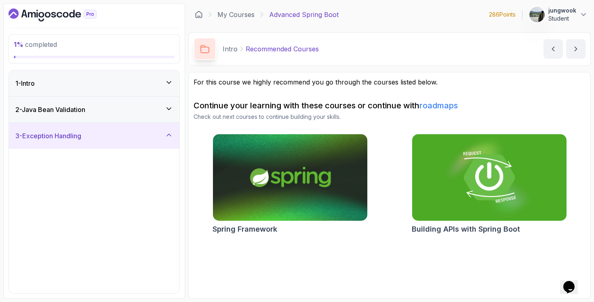
click at [117, 109] on div "2 - Java Bean Validation" at bounding box center [94, 110] width 158 height 10
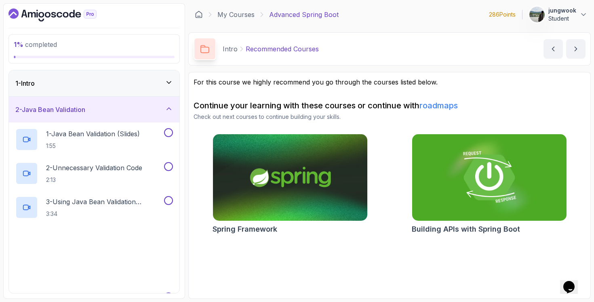
click at [127, 70] on div "1 - Intro 2 - Java Bean Validation 1 - Java Bean Validation (Slides) 1:55 2 - U…" at bounding box center [93, 181] width 171 height 223
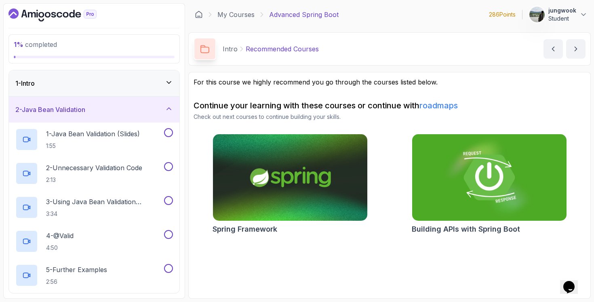
click at [126, 85] on div "1 - Intro" at bounding box center [94, 83] width 158 height 10
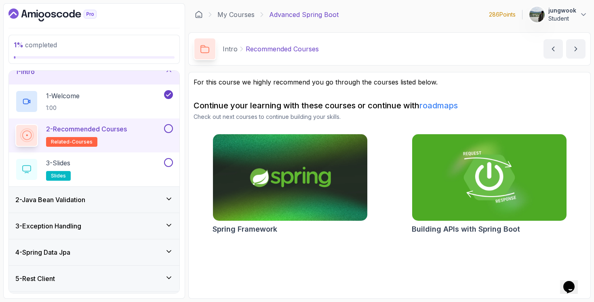
scroll to position [26, 0]
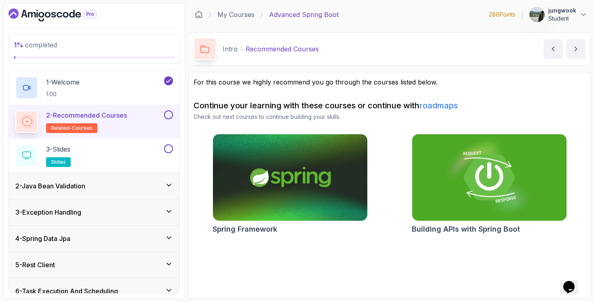
click at [108, 176] on div "2 - Java Bean Validation" at bounding box center [94, 186] width 171 height 26
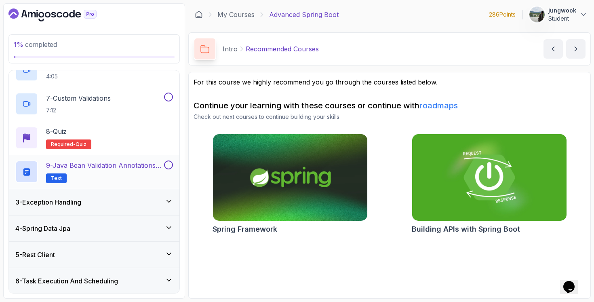
scroll to position [261, 0]
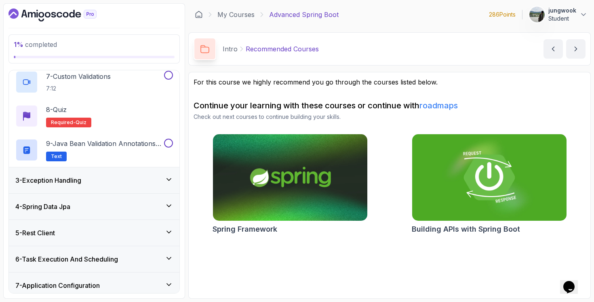
click at [114, 183] on div "3 - Exception Handling" at bounding box center [94, 180] width 158 height 10
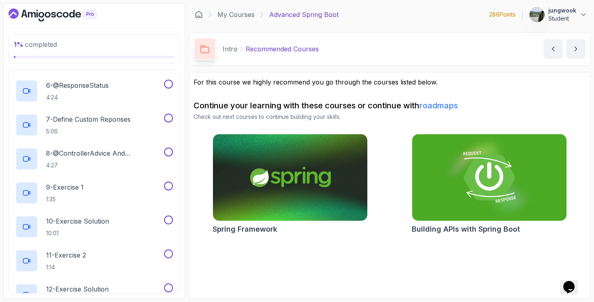
scroll to position [305, 0]
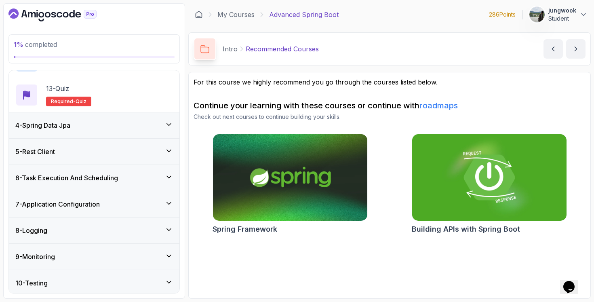
click at [115, 128] on div "4 - Spring Data Jpa" at bounding box center [94, 125] width 158 height 10
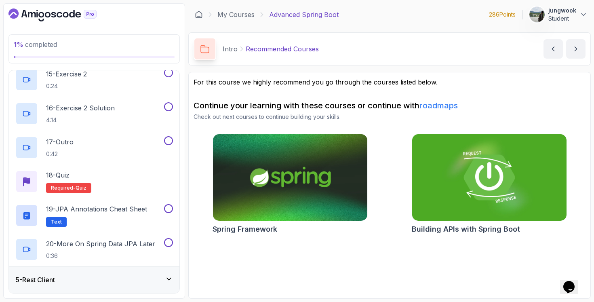
scroll to position [687, 0]
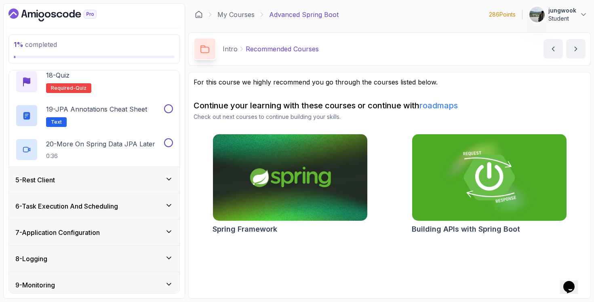
click at [122, 183] on div "5 - Rest Client" at bounding box center [94, 180] width 158 height 10
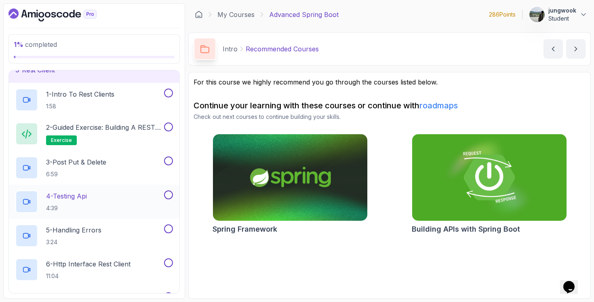
scroll to position [0, 0]
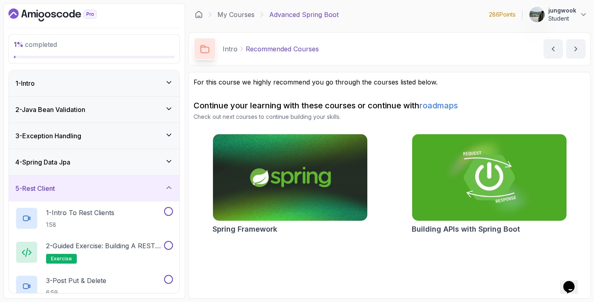
click at [121, 165] on div "4 - Spring Data Jpa" at bounding box center [94, 162] width 158 height 10
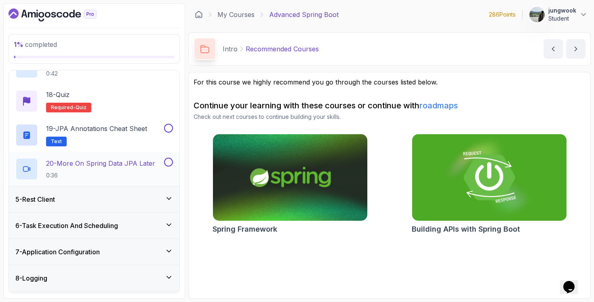
scroll to position [664, 0]
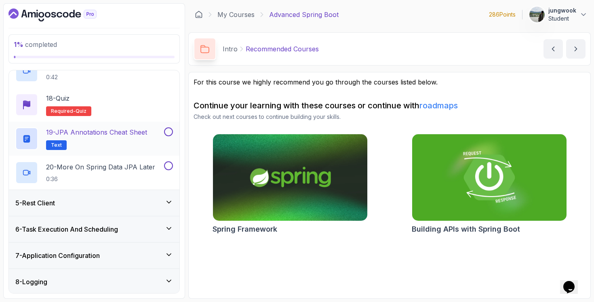
drag, startPoint x: 121, startPoint y: 181, endPoint x: 118, endPoint y: 145, distance: 36.8
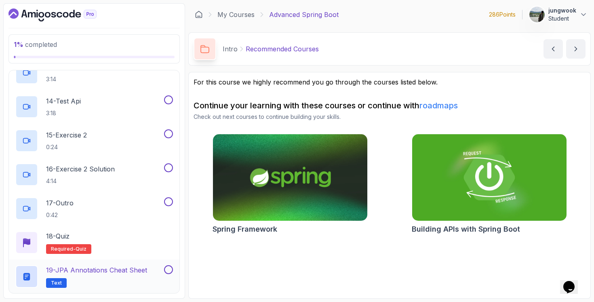
scroll to position [533, 0]
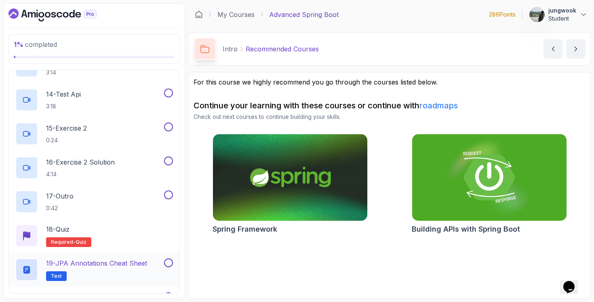
click at [107, 270] on h2 "19 - JPA Annotations Cheat Sheet Text" at bounding box center [96, 269] width 101 height 23
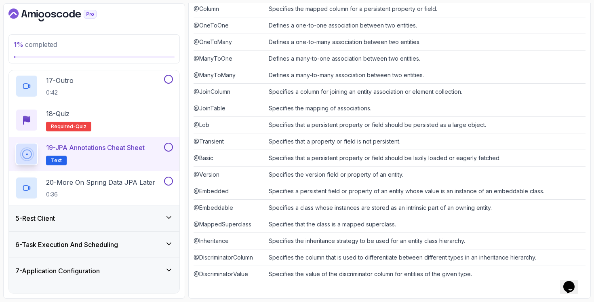
scroll to position [692, 0]
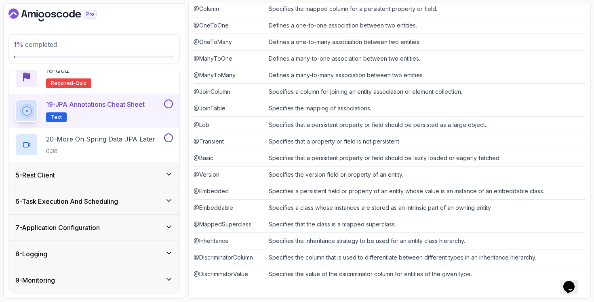
click at [141, 175] on div "5 - Rest Client" at bounding box center [94, 175] width 158 height 10
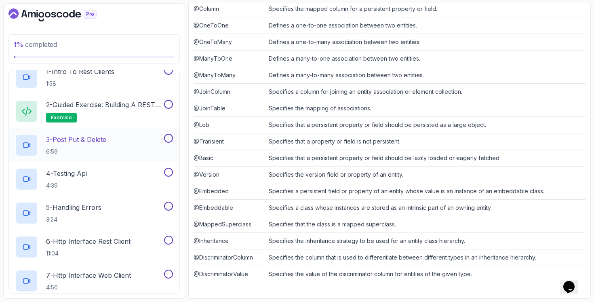
scroll to position [328, 0]
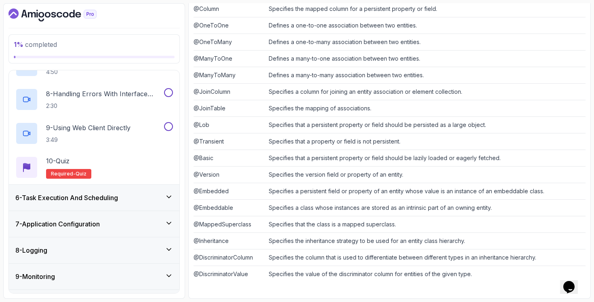
click at [128, 197] on div "6 - Task Execution And Scheduling" at bounding box center [94, 198] width 158 height 10
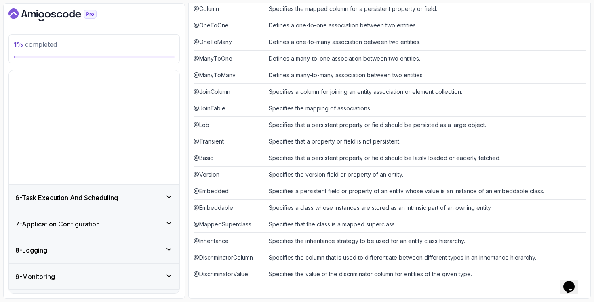
scroll to position [118, 0]
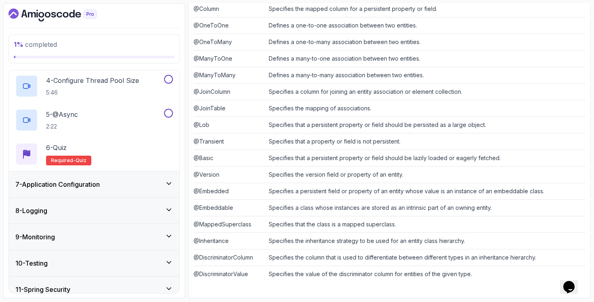
click at [129, 190] on div "7 - Application Configuration" at bounding box center [94, 184] width 171 height 26
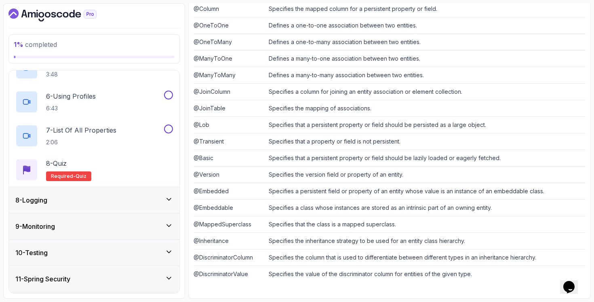
click at [128, 193] on div "8 - Logging" at bounding box center [94, 200] width 171 height 26
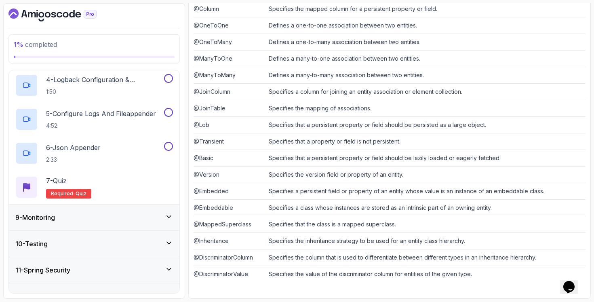
click at [123, 207] on div "9 - Monitoring" at bounding box center [94, 217] width 171 height 26
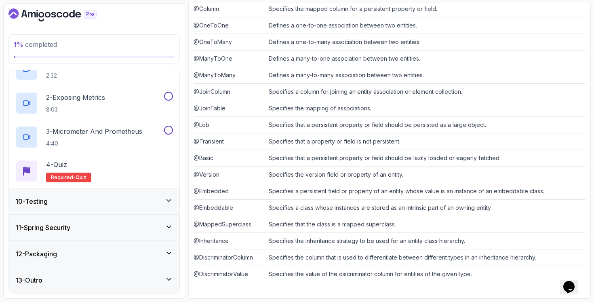
click at [123, 206] on div "10 - Testing" at bounding box center [94, 201] width 171 height 26
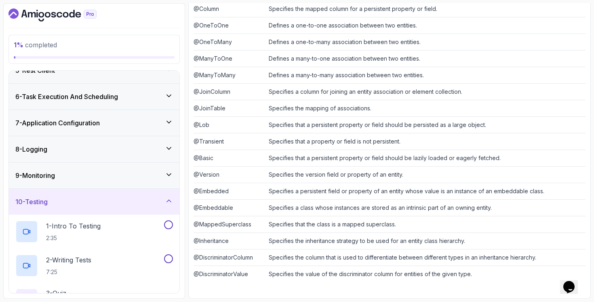
scroll to position [220, 0]
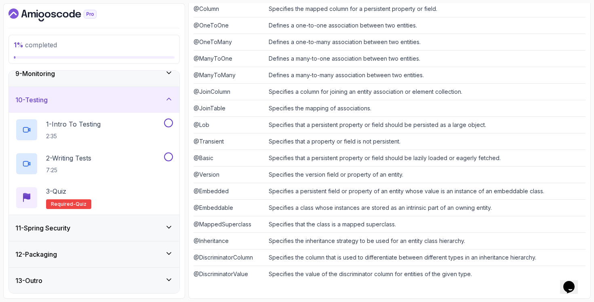
click at [120, 230] on div "11 - Spring Security" at bounding box center [94, 228] width 158 height 10
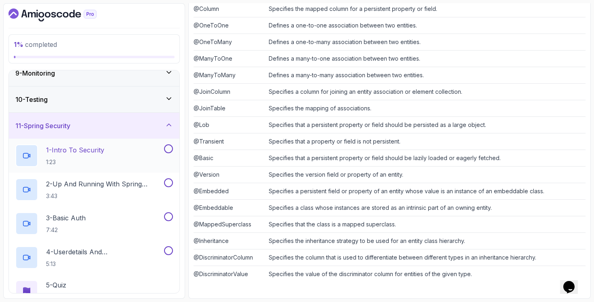
click at [137, 163] on div "1 - Intro To Security 1:23" at bounding box center [88, 155] width 147 height 23
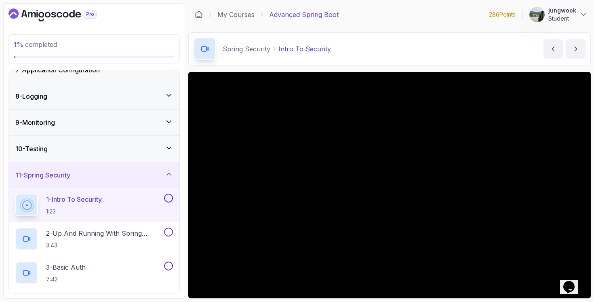
scroll to position [156, 0]
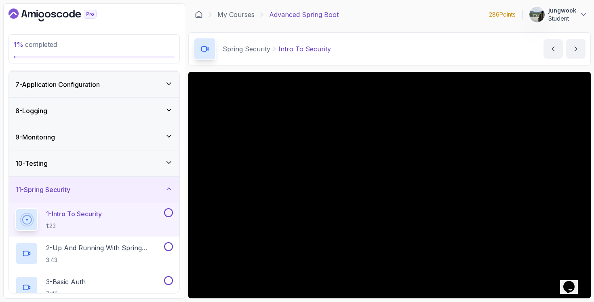
click at [146, 147] on div "9 - Monitoring" at bounding box center [94, 137] width 171 height 26
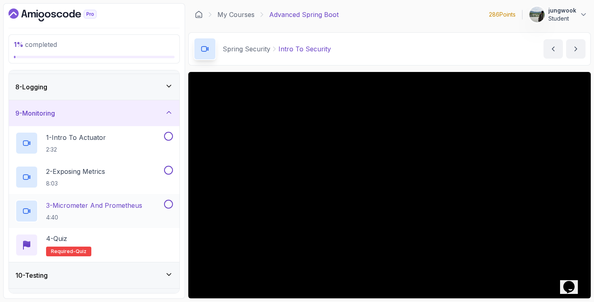
scroll to position [221, 0]
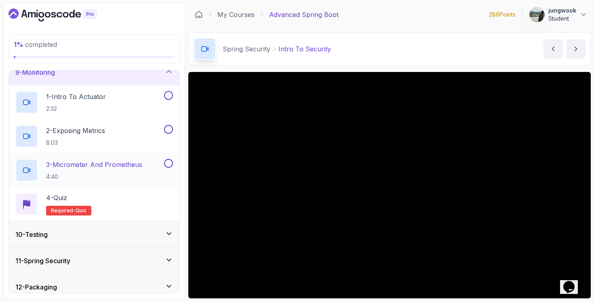
click at [104, 233] on div "10 - Testing" at bounding box center [94, 235] width 158 height 10
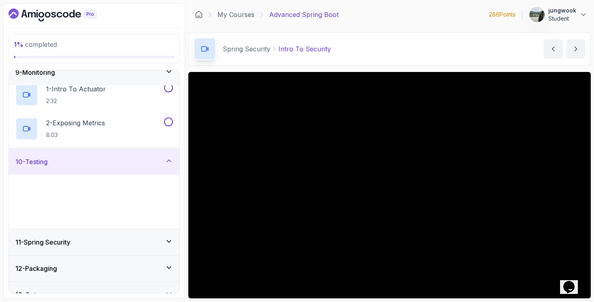
scroll to position [220, 0]
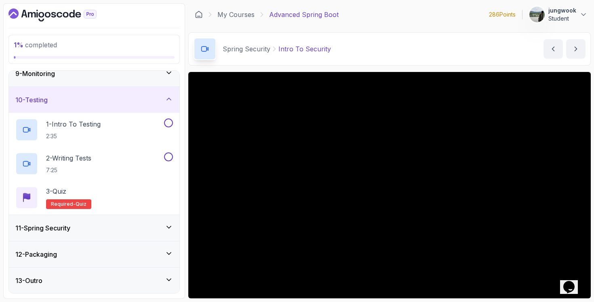
click at [104, 233] on div "11 - Spring Security" at bounding box center [94, 228] width 171 height 26
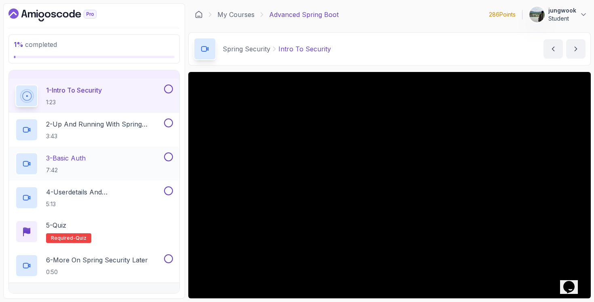
scroll to position [322, 0]
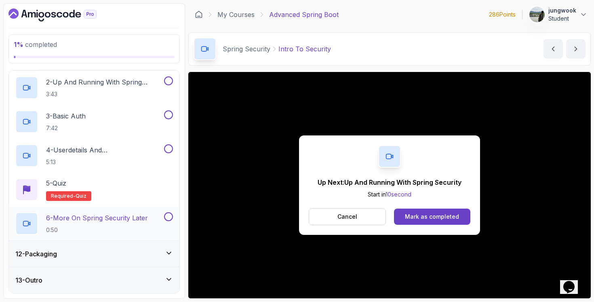
click at [116, 226] on p "0:50" at bounding box center [97, 230] width 102 height 8
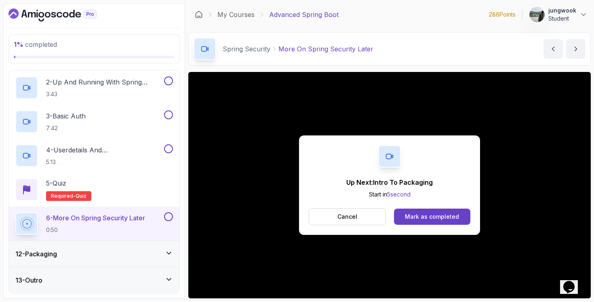
click at [414, 208] on div "Cancel Mark as completed" at bounding box center [390, 216] width 162 height 17
click at [412, 212] on button "Mark as completed" at bounding box center [432, 216] width 76 height 16
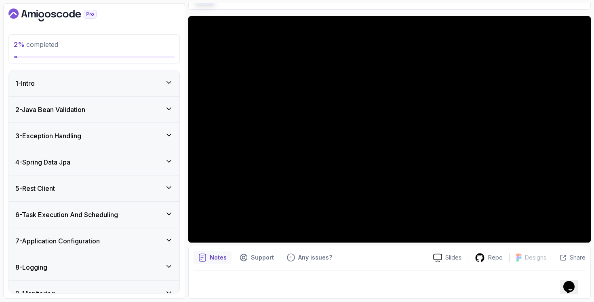
click at [150, 110] on div "2 - Java Bean Validation" at bounding box center [94, 110] width 158 height 10
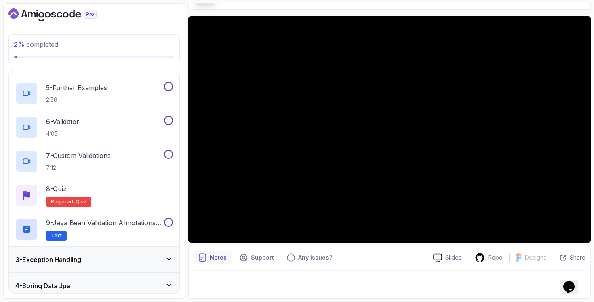
scroll to position [274, 0]
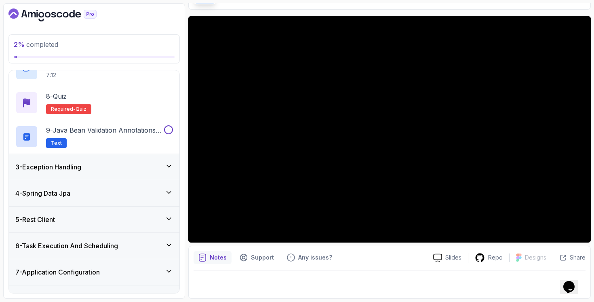
click at [134, 170] on div "3 - Exception Handling" at bounding box center [94, 167] width 158 height 10
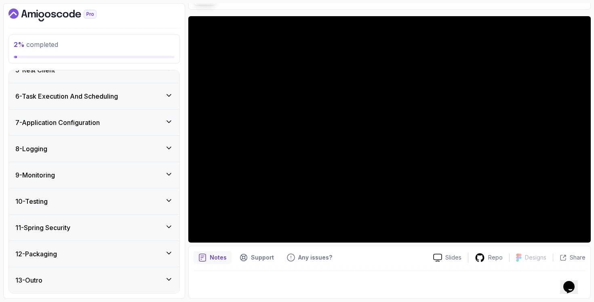
scroll to position [560, 0]
click at [87, 256] on div "12 - Packaging" at bounding box center [94, 254] width 158 height 10
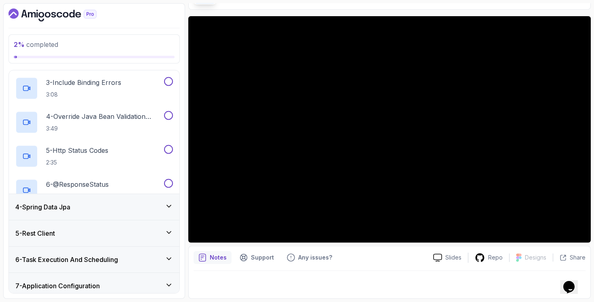
scroll to position [118, 0]
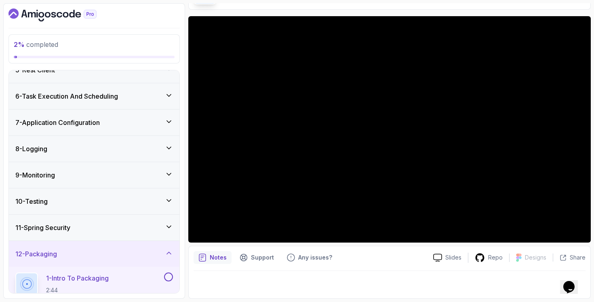
click at [122, 172] on div "9 - Monitoring" at bounding box center [94, 175] width 158 height 10
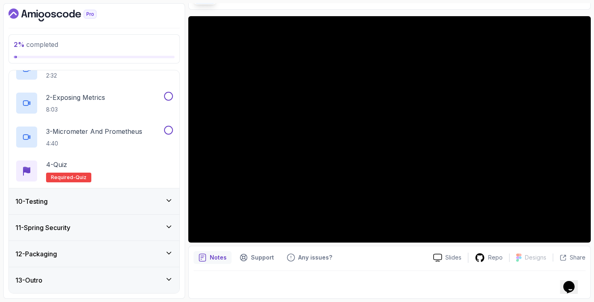
scroll to position [109, 0]
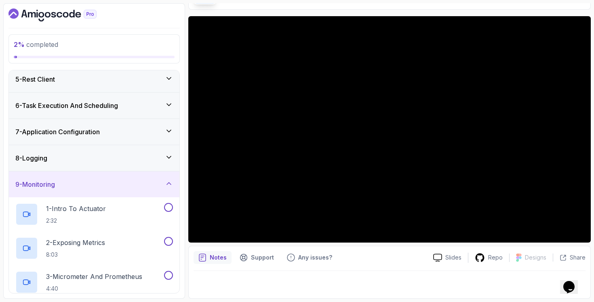
click at [126, 154] on div "8 - Logging" at bounding box center [94, 158] width 158 height 10
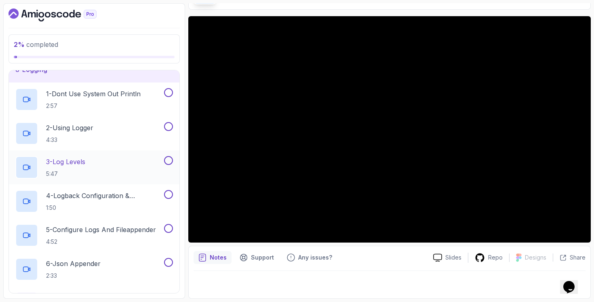
scroll to position [38, 0]
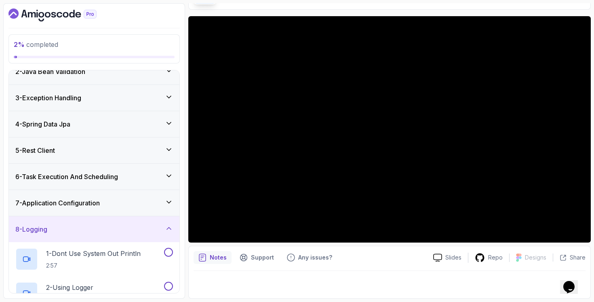
click at [139, 196] on div "7 - Application Configuration" at bounding box center [94, 203] width 171 height 26
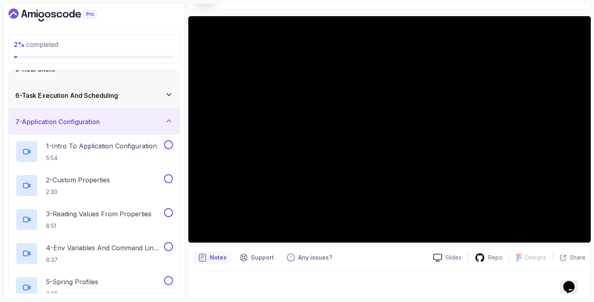
scroll to position [119, 0]
click at [151, 93] on div "6 - Task Execution And Scheduling" at bounding box center [94, 96] width 158 height 10
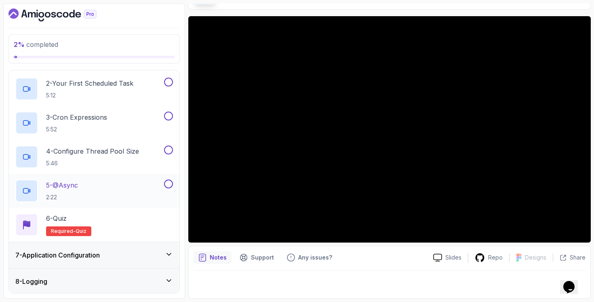
scroll to position [0, 0]
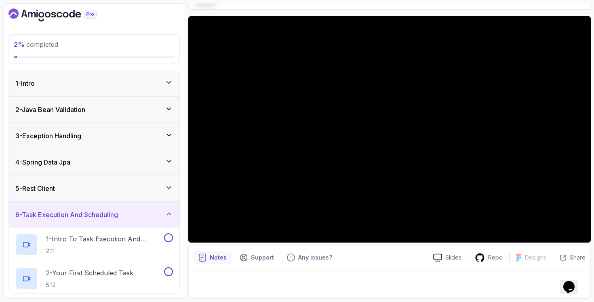
click at [109, 182] on div "5 - Rest Client" at bounding box center [94, 188] width 171 height 26
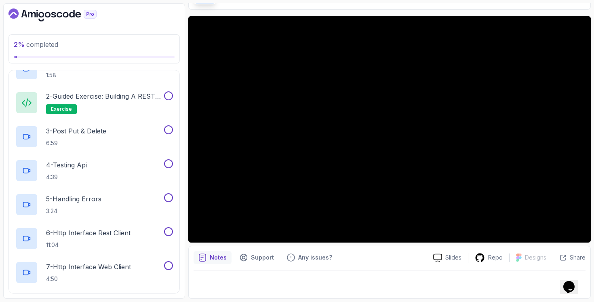
scroll to position [16, 0]
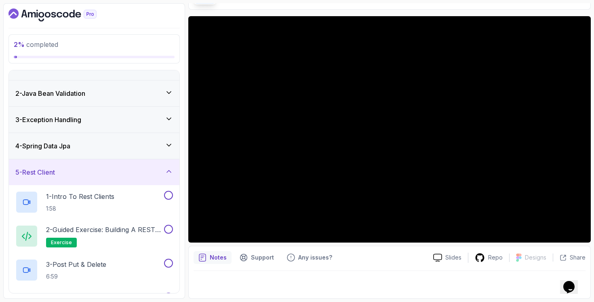
click at [134, 145] on div "4 - Spring Data Jpa" at bounding box center [94, 146] width 158 height 10
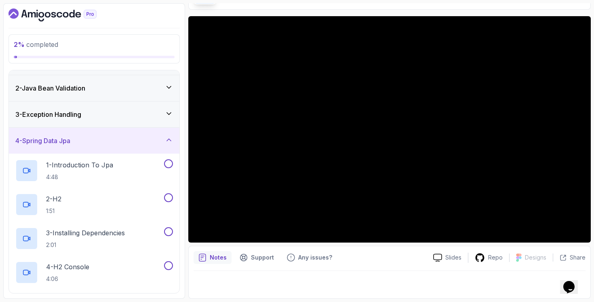
scroll to position [0, 0]
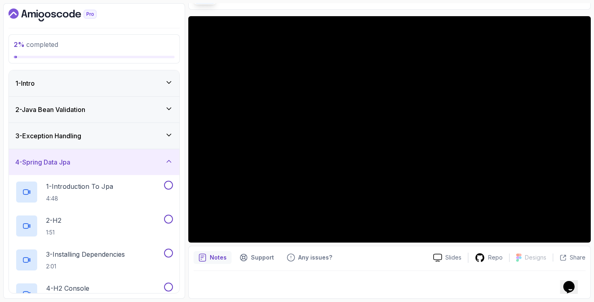
click at [139, 139] on div "3 - Exception Handling" at bounding box center [94, 136] width 158 height 10
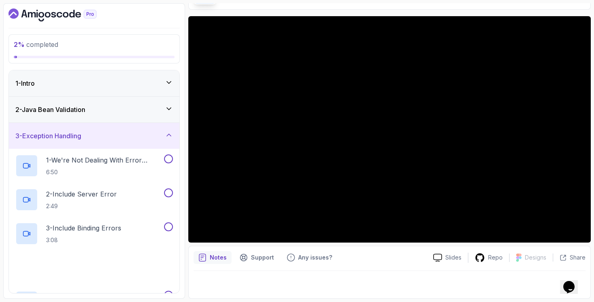
scroll to position [2, 0]
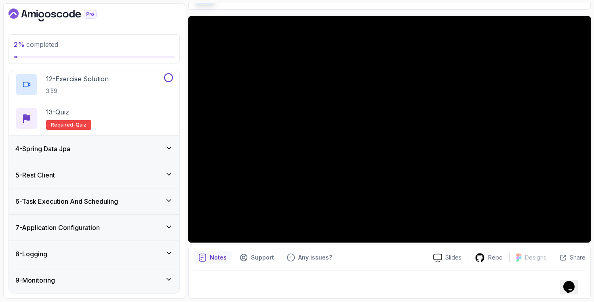
click at [139, 140] on div "4 - Spring Data Jpa" at bounding box center [94, 149] width 171 height 26
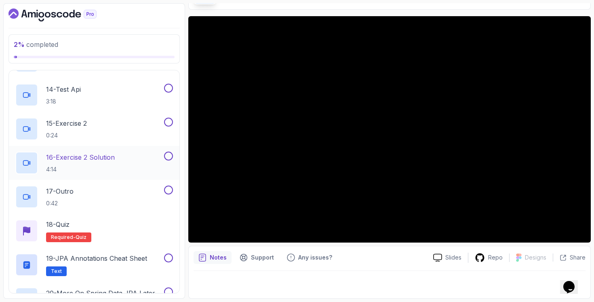
scroll to position [692, 0]
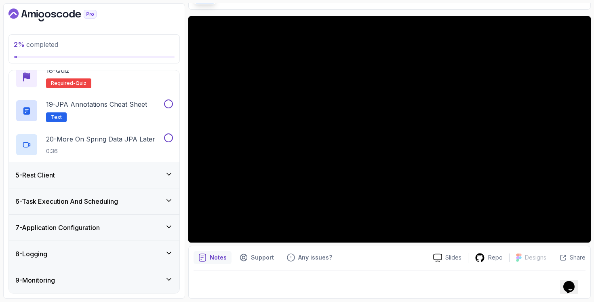
click at [111, 183] on div "5 - Rest Client" at bounding box center [94, 175] width 171 height 26
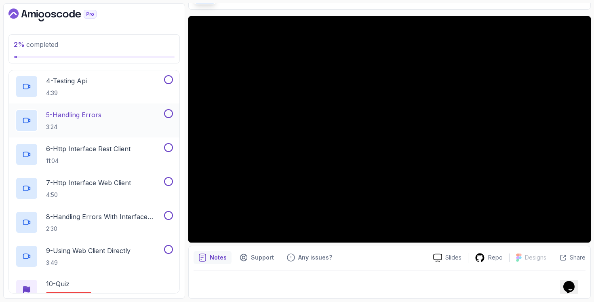
scroll to position [390, 0]
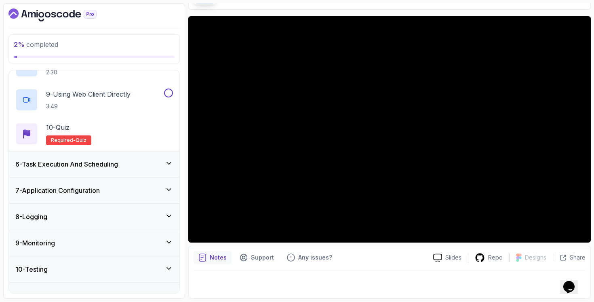
click at [70, 167] on h3 "6 - Task Execution And Scheduling" at bounding box center [66, 164] width 103 height 10
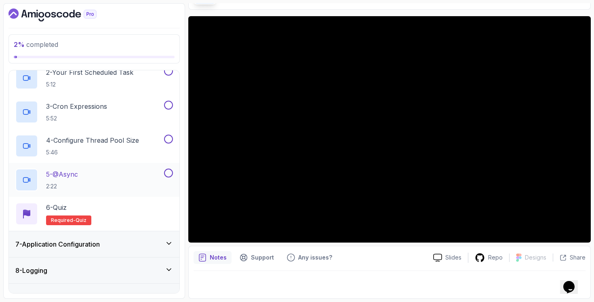
scroll to position [223, 0]
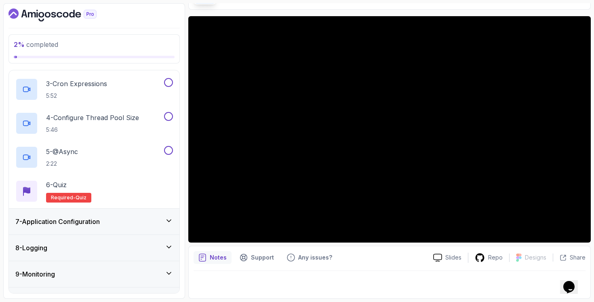
click at [107, 226] on div "7 - Application Configuration" at bounding box center [94, 221] width 171 height 26
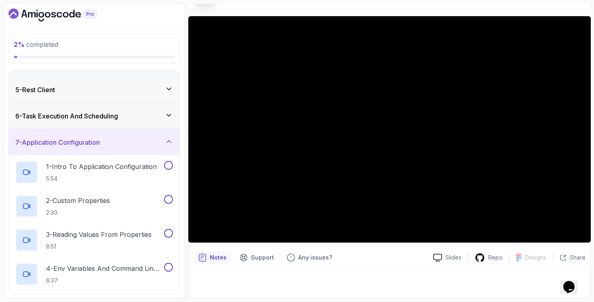
scroll to position [97, 0]
click at [106, 125] on div "6 - Task Execution And Scheduling" at bounding box center [94, 117] width 171 height 26
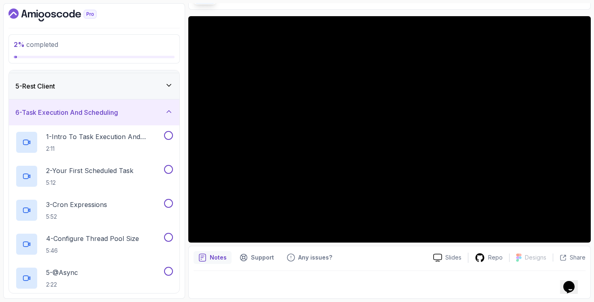
scroll to position [26, 0]
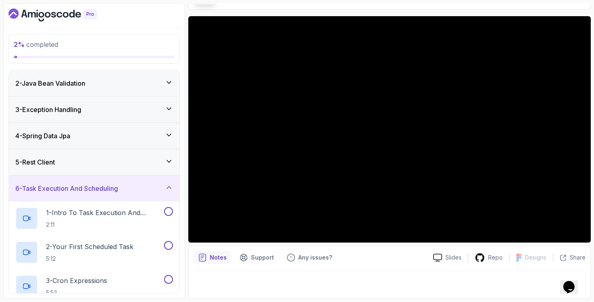
click at [119, 157] on div "5 - Rest Client" at bounding box center [94, 162] width 158 height 10
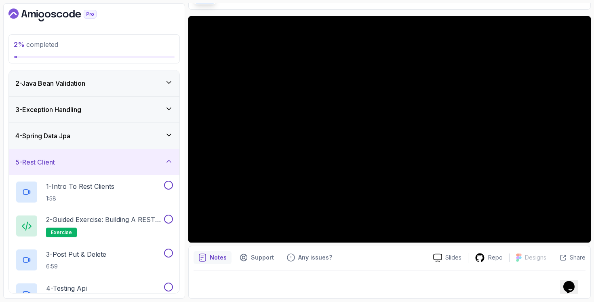
click at [134, 111] on div "3 - Exception Handling" at bounding box center [94, 110] width 158 height 10
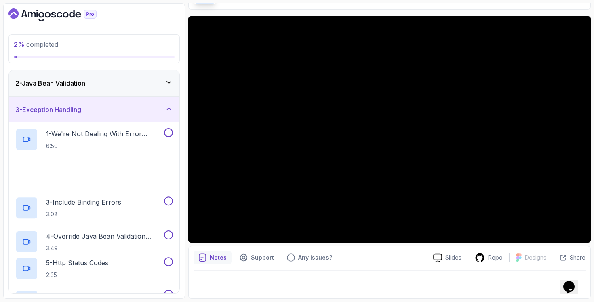
scroll to position [0, 0]
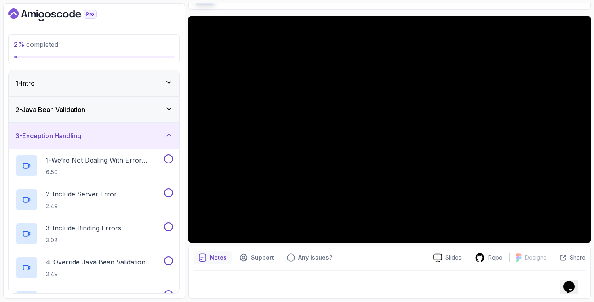
click at [134, 112] on div "2 - Java Bean Validation" at bounding box center [94, 110] width 158 height 10
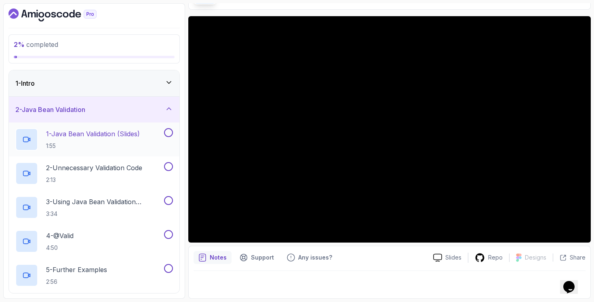
click at [129, 131] on p "1 - Java Bean Validation (Slides)" at bounding box center [93, 134] width 94 height 10
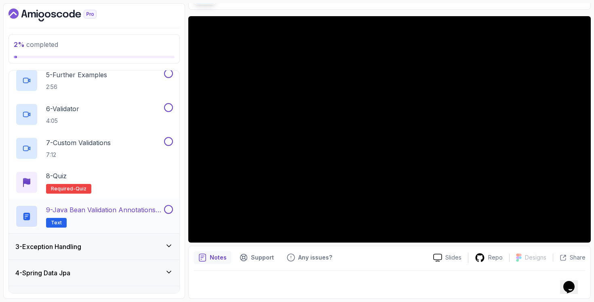
scroll to position [229, 0]
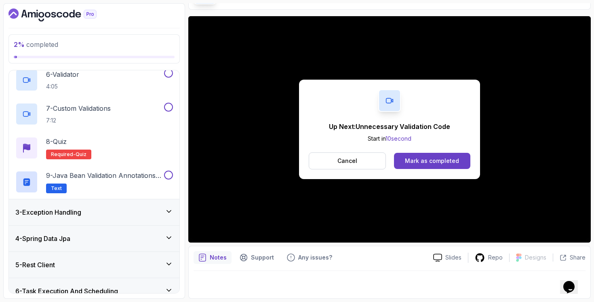
click at [206, 231] on div "Up Next: Unnecessary Validation Code Start in 10 second Cancel Mark as completed" at bounding box center [389, 129] width 402 height 226
click at [403, 159] on button "Mark as completed" at bounding box center [432, 161] width 76 height 16
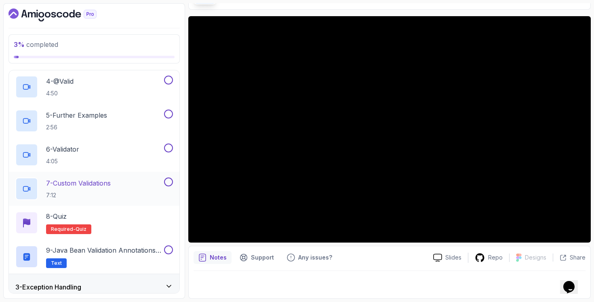
scroll to position [306, 0]
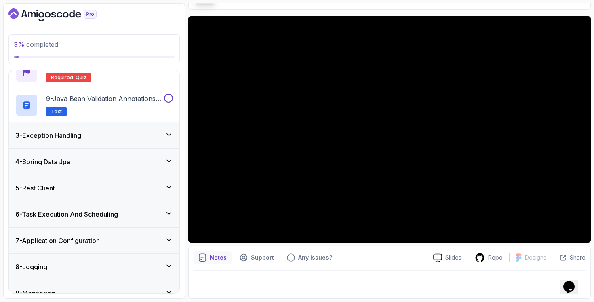
click at [133, 143] on div "3 - Exception Handling" at bounding box center [94, 135] width 171 height 26
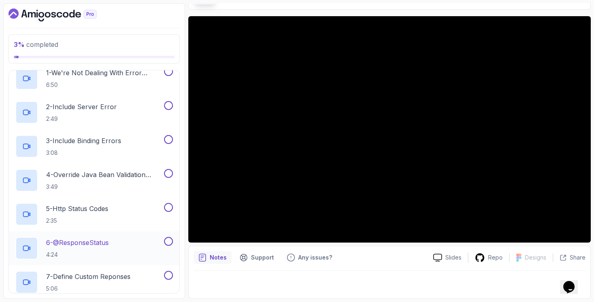
scroll to position [35, 0]
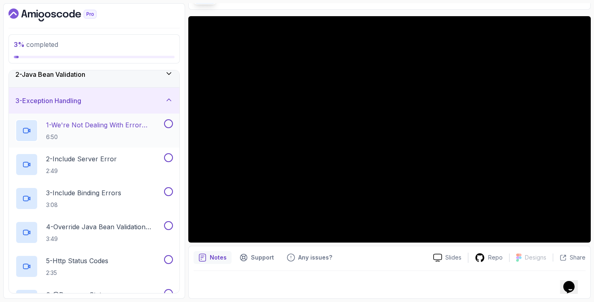
click at [132, 134] on p "6:50" at bounding box center [104, 137] width 116 height 8
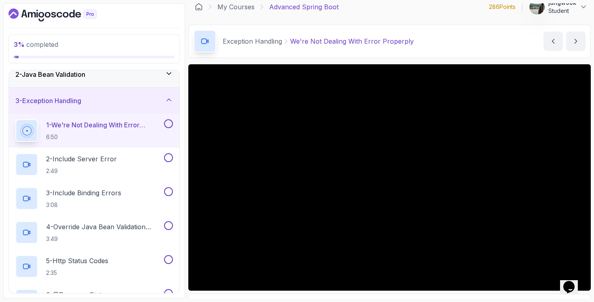
scroll to position [17, 0]
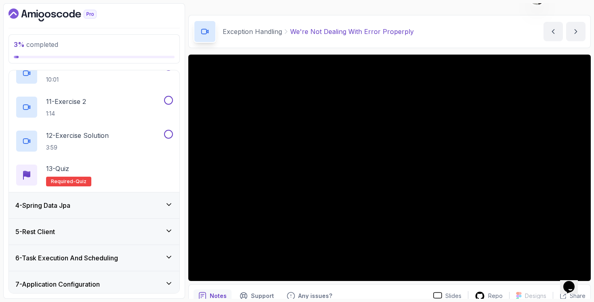
click at [150, 209] on div "4 - Spring Data Jpa" at bounding box center [94, 205] width 158 height 10
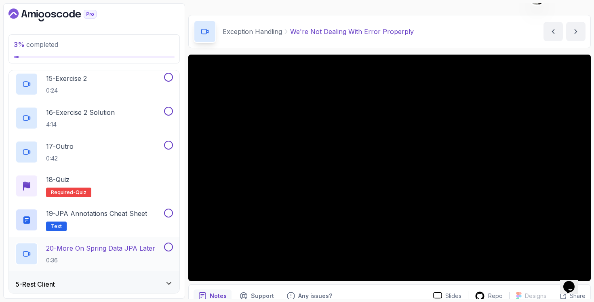
scroll to position [588, 0]
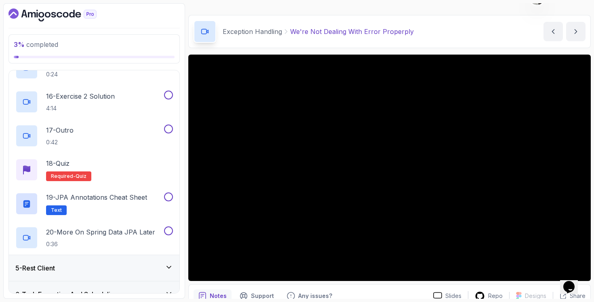
click at [135, 260] on div "5 - Rest Client" at bounding box center [94, 268] width 171 height 26
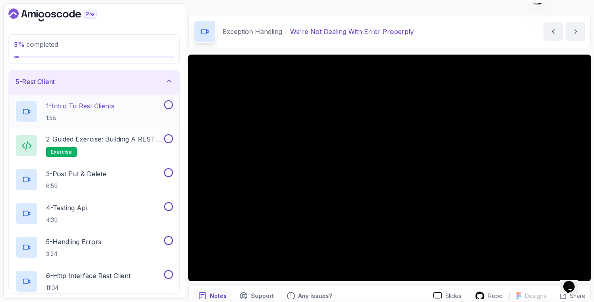
scroll to position [104, 0]
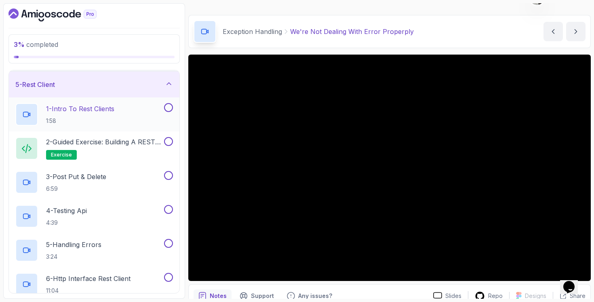
click at [135, 122] on div "1 - Intro To Rest Clients 1:58" at bounding box center [88, 114] width 147 height 23
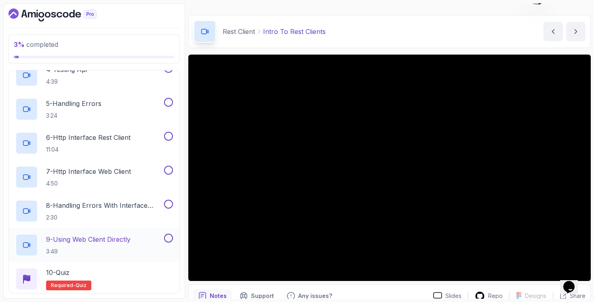
scroll to position [320, 0]
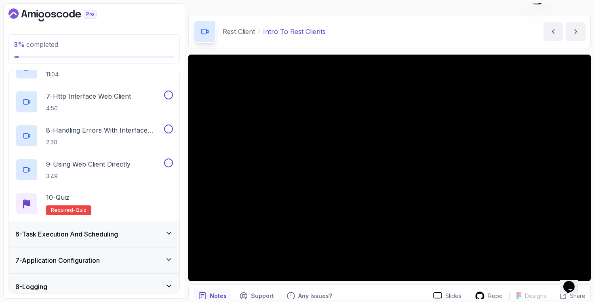
click at [126, 230] on div "6 - Task Execution And Scheduling" at bounding box center [94, 234] width 158 height 10
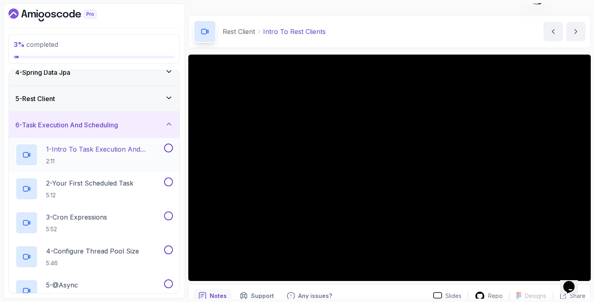
scroll to position [216, 0]
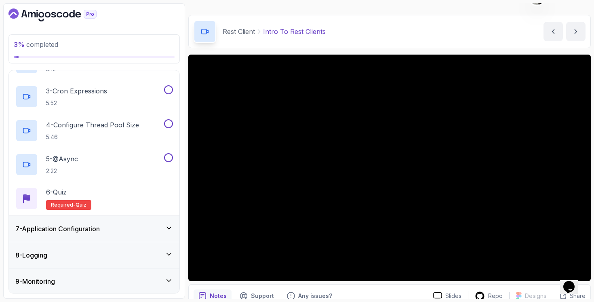
click at [126, 229] on div "7 - Application Configuration" at bounding box center [94, 229] width 158 height 10
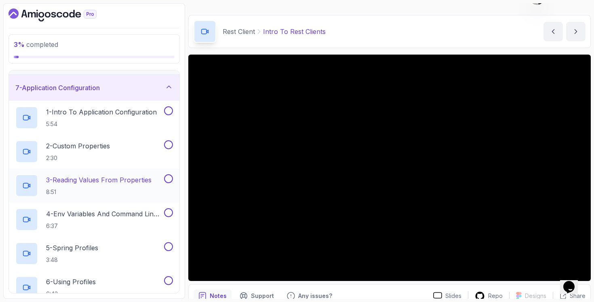
scroll to position [220, 0]
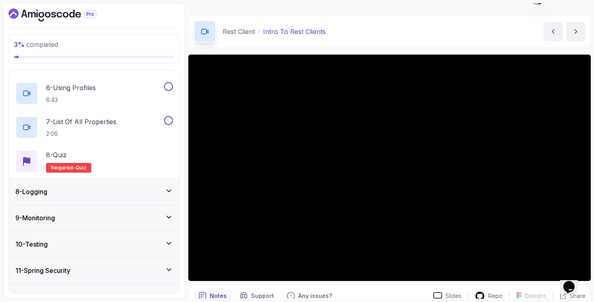
click at [112, 185] on div "8 - Logging" at bounding box center [94, 192] width 171 height 26
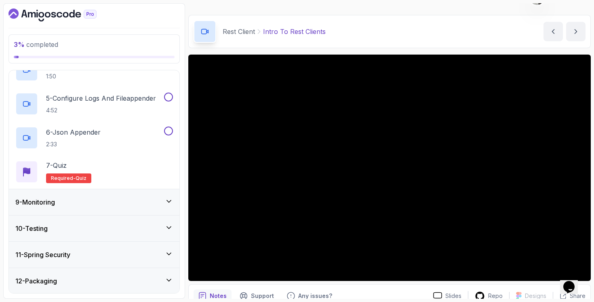
click at [116, 200] on div "9 - Monitoring" at bounding box center [94, 202] width 158 height 10
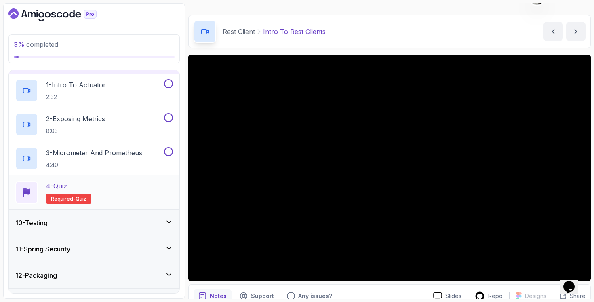
scroll to position [187, 0]
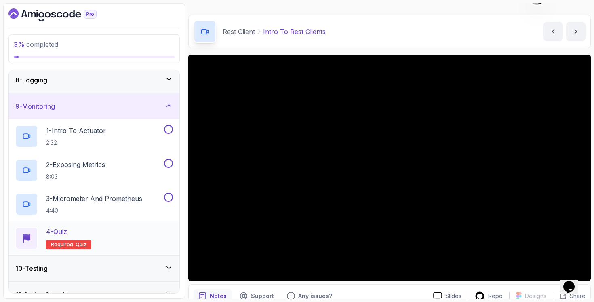
click at [108, 205] on h2 "3 - Micrometer And Prometheus 4:40" at bounding box center [94, 204] width 96 height 21
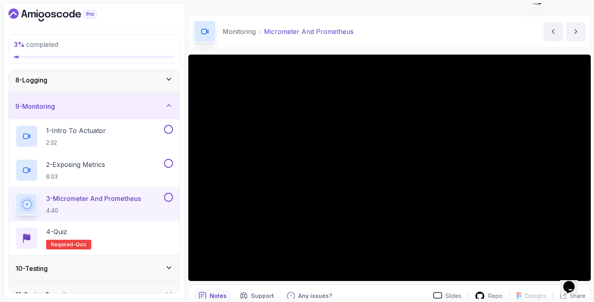
click at [170, 263] on div "10 - Testing" at bounding box center [94, 268] width 171 height 26
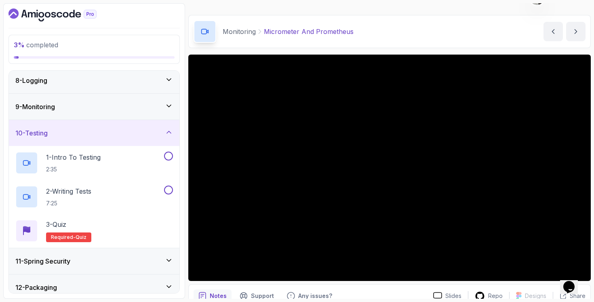
click at [126, 262] on div "11 - Spring Security" at bounding box center [94, 261] width 158 height 10
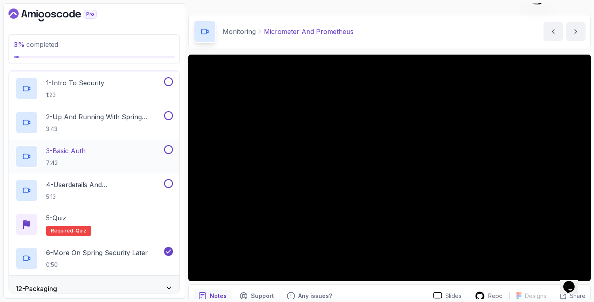
scroll to position [322, 0]
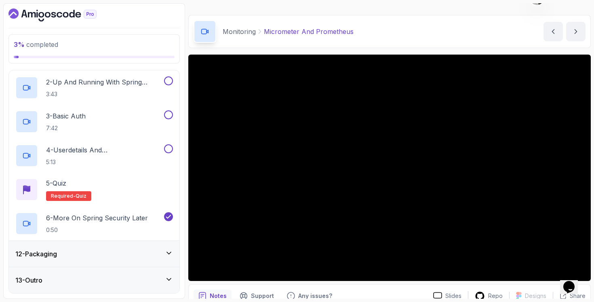
click at [126, 259] on div "12 - Packaging" at bounding box center [94, 254] width 171 height 26
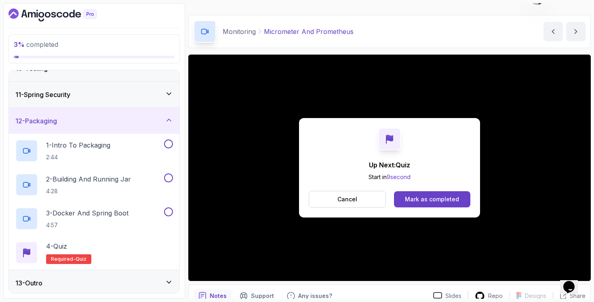
scroll to position [254, 0]
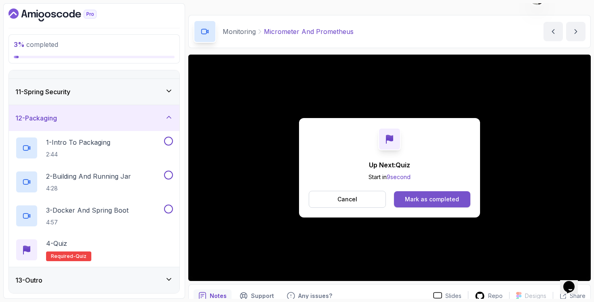
click at [414, 202] on div "Mark as completed" at bounding box center [432, 199] width 54 height 8
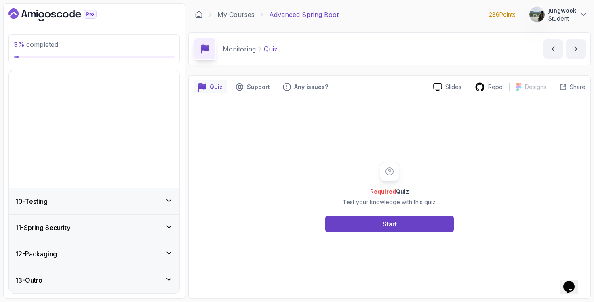
scroll to position [254, 0]
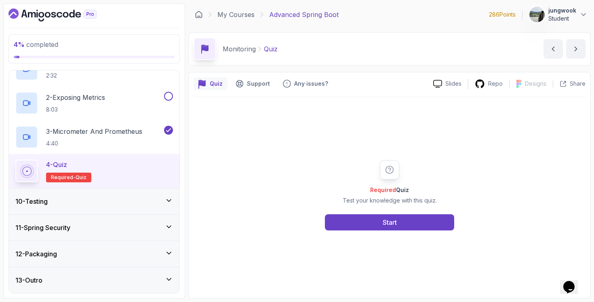
click at [149, 195] on div "10 - Testing" at bounding box center [94, 201] width 171 height 26
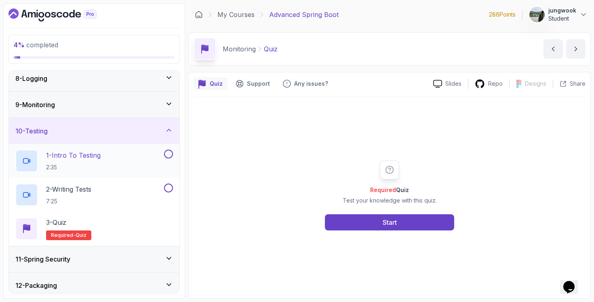
scroll to position [220, 0]
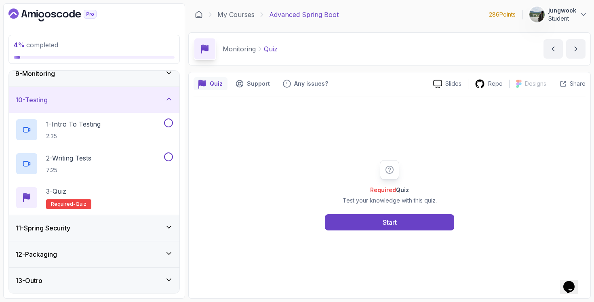
click at [129, 228] on div "11 - Spring Security" at bounding box center [94, 228] width 158 height 10
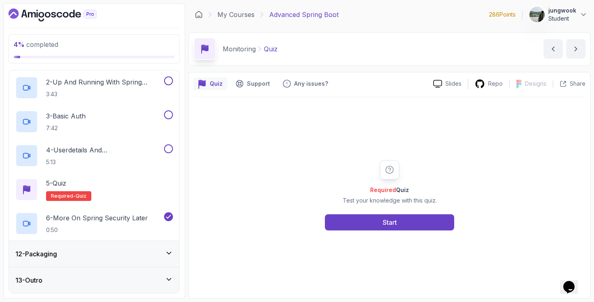
click at [117, 260] on div "12 - Packaging" at bounding box center [94, 254] width 171 height 26
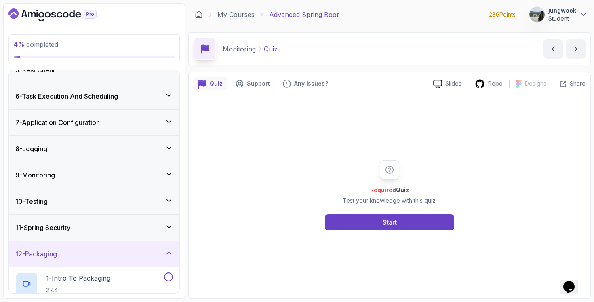
scroll to position [254, 0]
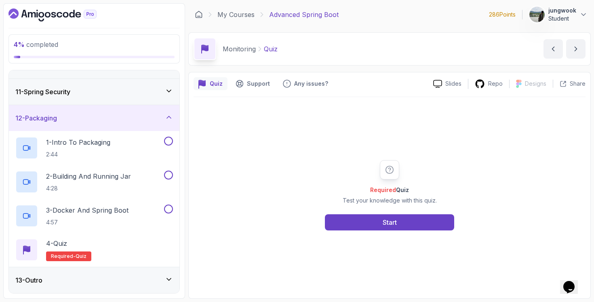
click at [122, 287] on div "13 - Outro" at bounding box center [94, 280] width 171 height 26
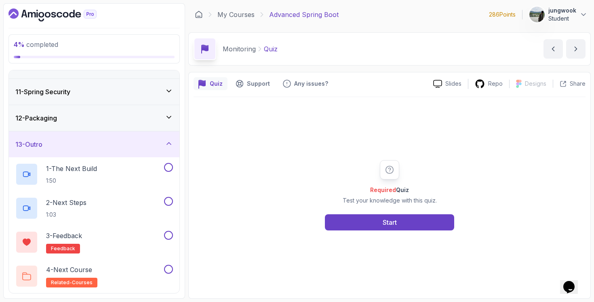
click at [147, 117] on div "12 - Packaging" at bounding box center [94, 118] width 158 height 10
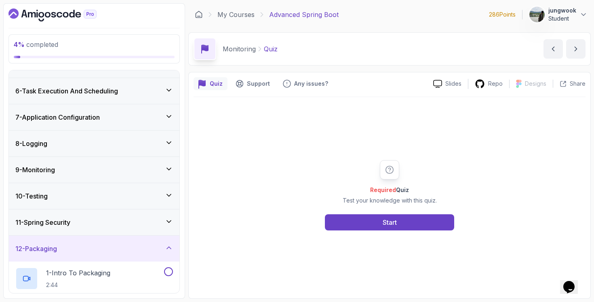
scroll to position [0, 0]
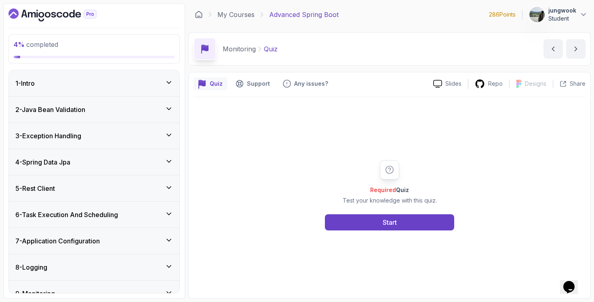
click at [135, 83] on div "1 - Intro" at bounding box center [94, 83] width 158 height 10
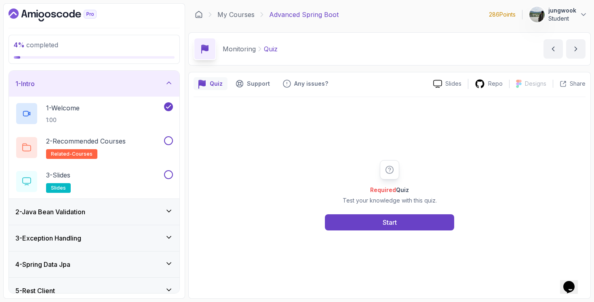
click at [97, 211] on div "2 - Java Bean Validation" at bounding box center [94, 212] width 158 height 10
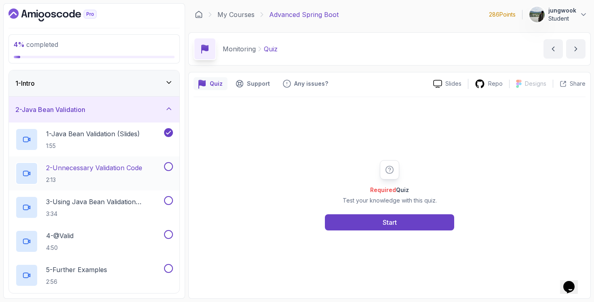
click at [107, 183] on p "2:13" at bounding box center [94, 180] width 96 height 8
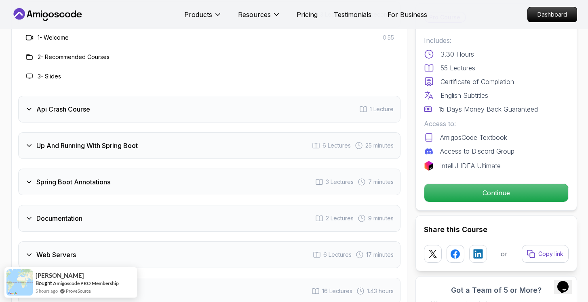
scroll to position [1339, 0]
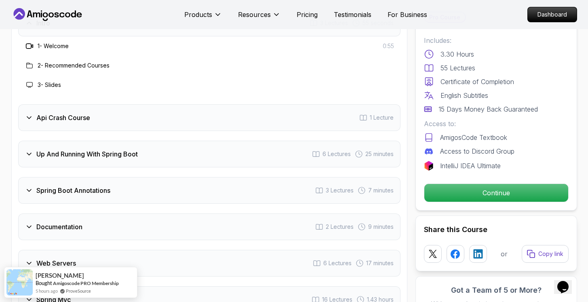
click at [269, 119] on div "Intro 3 Lectures 55 seconds 1 - Welcome 0:55 2 - Recommended Courses 3 - Slides…" at bounding box center [209, 216] width 382 height 412
click at [271, 108] on div "Api Crash Course 1 Lecture" at bounding box center [209, 117] width 382 height 27
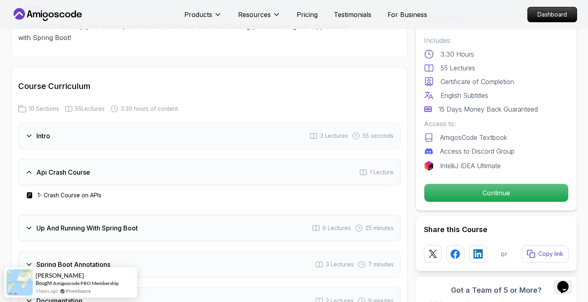
scroll to position [1194, 0]
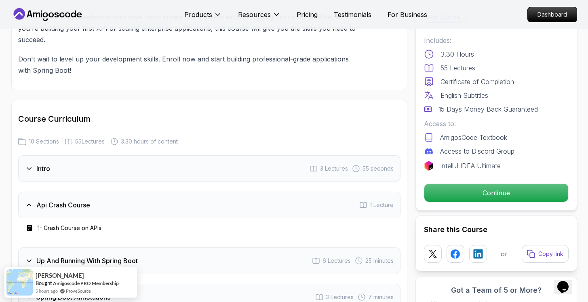
click at [246, 168] on div "Intro 3 Lectures 55 seconds" at bounding box center [209, 168] width 382 height 27
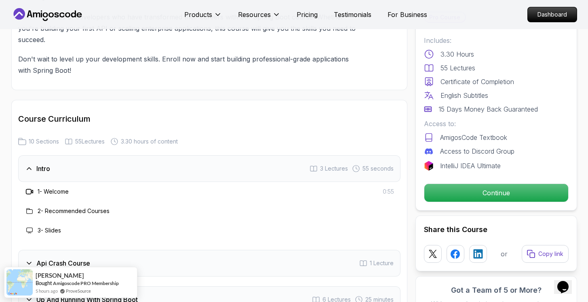
click at [249, 161] on div "Intro 3 Lectures 55 seconds" at bounding box center [209, 168] width 382 height 27
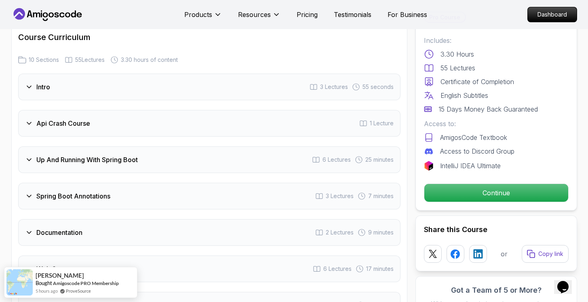
click at [250, 154] on div "Up And Running With Spring Boot 6 Lectures 25 minutes" at bounding box center [209, 159] width 382 height 27
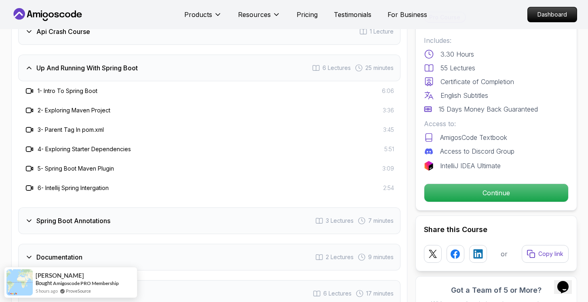
click at [213, 207] on div "Spring Boot Annotations 3 Lectures 7 minutes" at bounding box center [209, 220] width 382 height 27
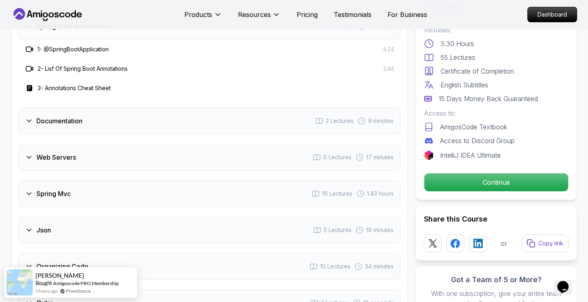
click at [243, 114] on div "Documentation 2 Lectures 9 minutes" at bounding box center [209, 120] width 382 height 27
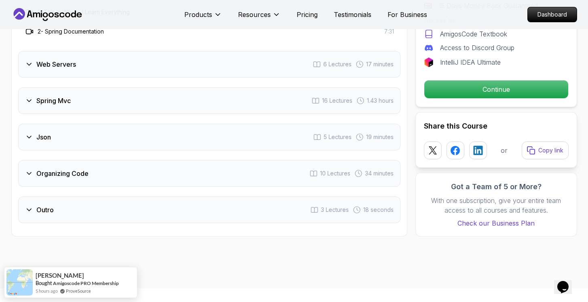
scroll to position [1606, 0]
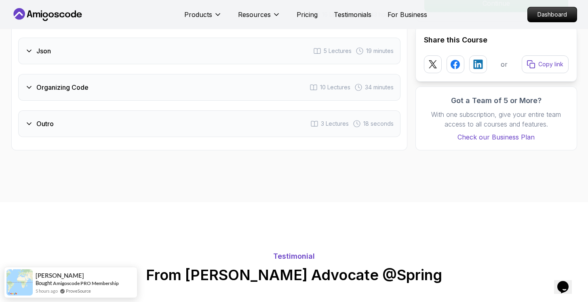
click at [154, 120] on div "Outro 3 Lectures 18 seconds" at bounding box center [209, 123] width 382 height 27
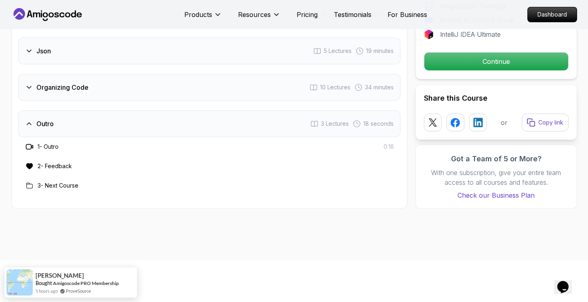
click at [186, 74] on div "Organizing Code 10 Lectures 34 minutes" at bounding box center [209, 87] width 382 height 27
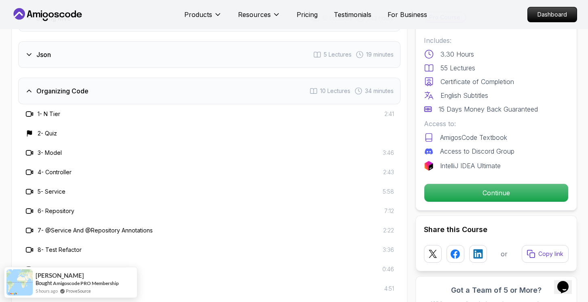
scroll to position [1554, 0]
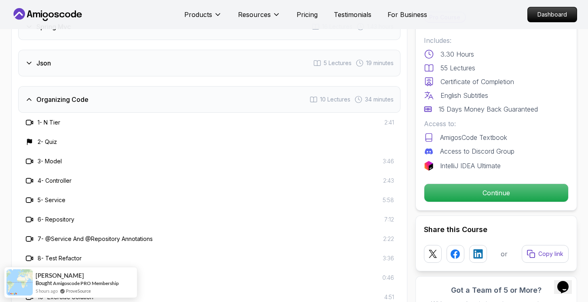
click at [193, 55] on div "Json 5 Lectures 19 minutes" at bounding box center [209, 63] width 382 height 27
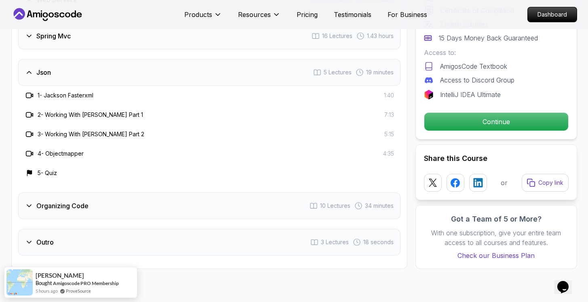
scroll to position [1497, 0]
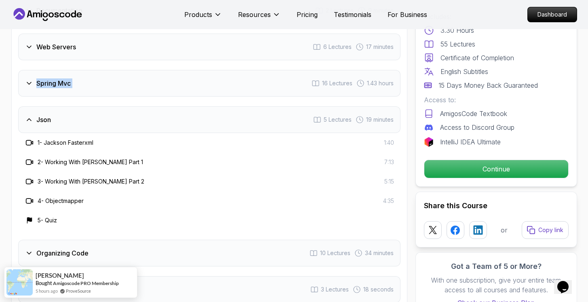
click at [192, 57] on div "Intro 3 Lectures 55 seconds Api Crash Course 1 Lecture Up And Running With Spri…" at bounding box center [209, 77] width 382 height 451
click at [191, 70] on div "Spring Mvc 16 Lectures 1.43 hours" at bounding box center [209, 83] width 382 height 27
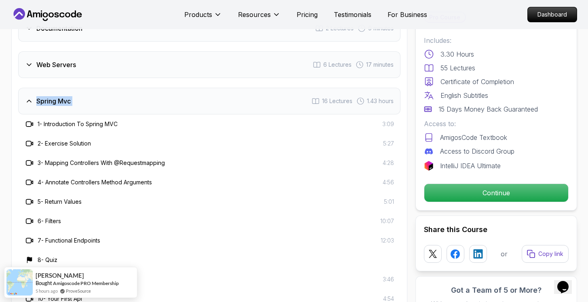
scroll to position [1467, 0]
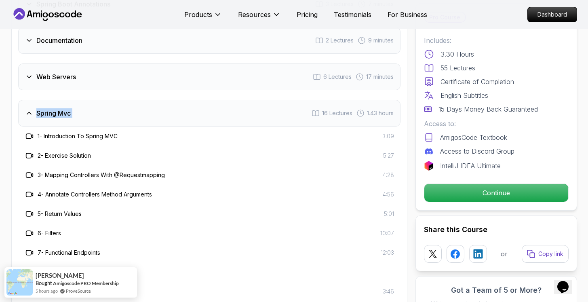
click at [191, 63] on div "Web Servers 6 Lectures 17 minutes" at bounding box center [209, 76] width 382 height 27
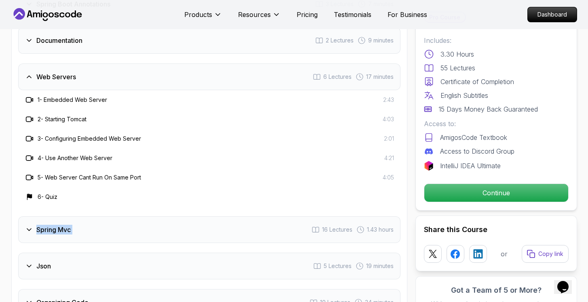
scroll to position [1321, 0]
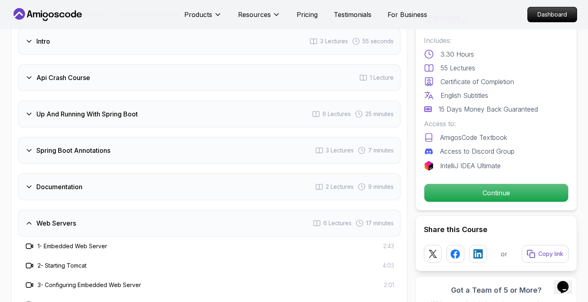
click at [155, 158] on div "Intro 3 Lectures 55 seconds Api Crash Course 1 Lecture Up And Running With Spri…" at bounding box center [209, 263] width 382 height 470
click at [144, 178] on div "Documentation 2 Lectures 9 minutes" at bounding box center [209, 186] width 382 height 27
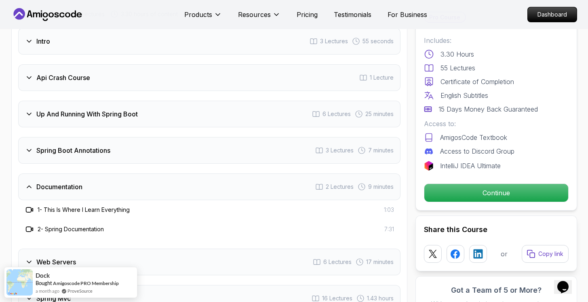
click at [175, 143] on div "Spring Boot Annotations 3 Lectures 7 minutes" at bounding box center [209, 150] width 382 height 27
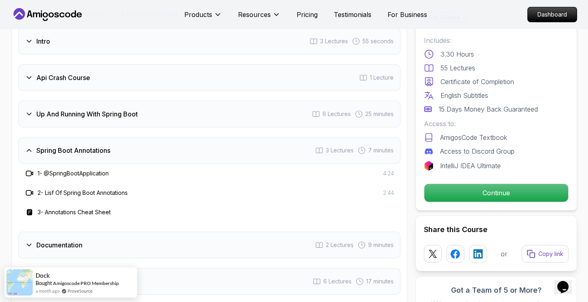
click at [187, 105] on div "Up And Running With Spring Boot 6 Lectures 25 minutes" at bounding box center [209, 114] width 382 height 27
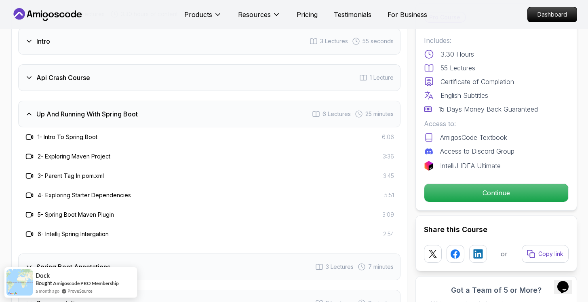
click at [175, 65] on div "Api Crash Course 1 Lecture" at bounding box center [209, 77] width 382 height 27
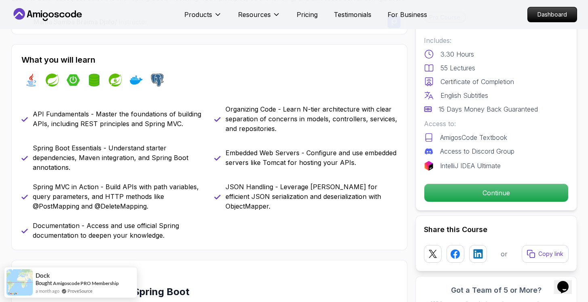
scroll to position [0, 0]
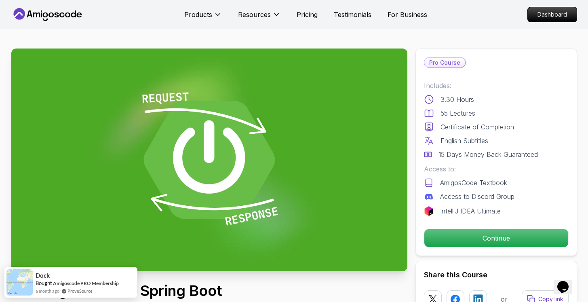
click at [48, 15] on icon at bounding box center [47, 14] width 73 height 13
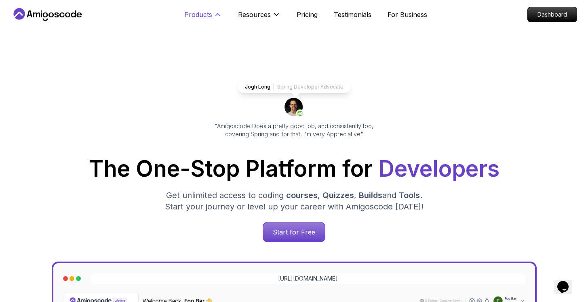
click at [196, 12] on p "Products" at bounding box center [198, 15] width 28 height 10
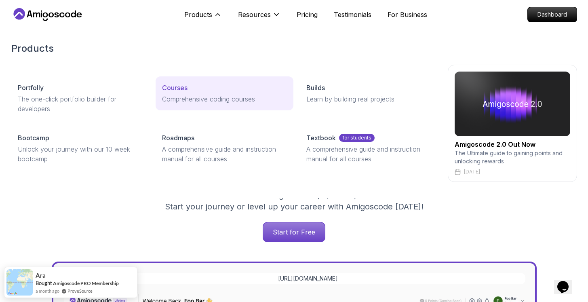
click at [190, 82] on link "Courses Comprehensive coding courses" at bounding box center [225, 93] width 138 height 34
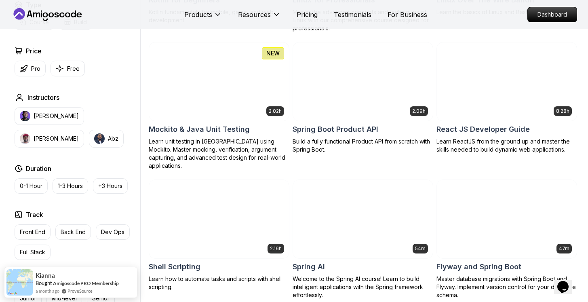
scroll to position [1900, 0]
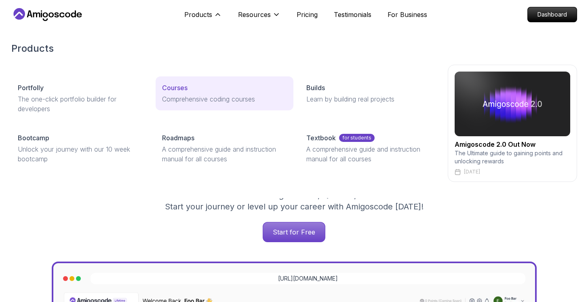
click at [187, 108] on link "Courses Comprehensive coding courses" at bounding box center [225, 93] width 138 height 34
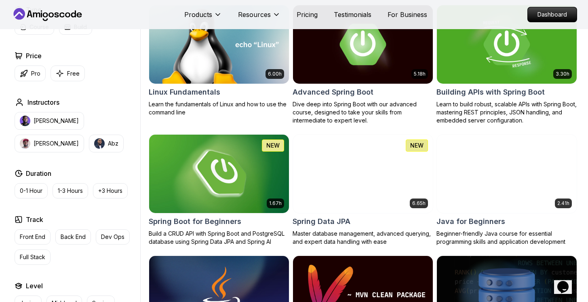
scroll to position [261, 0]
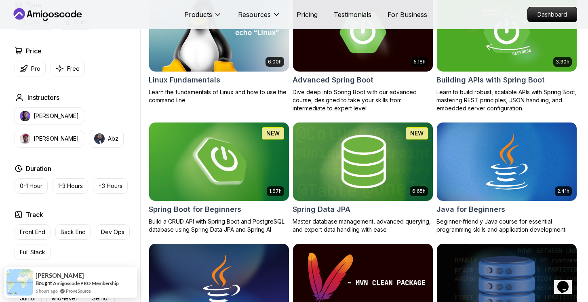
click at [245, 182] on img at bounding box center [218, 161] width 147 height 82
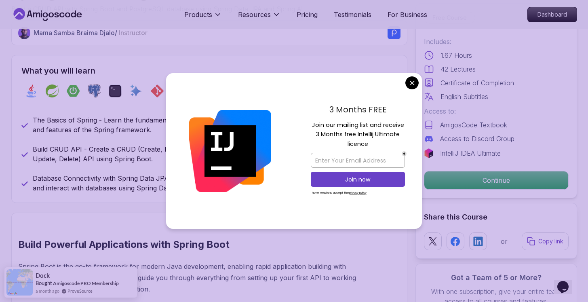
scroll to position [218, 0]
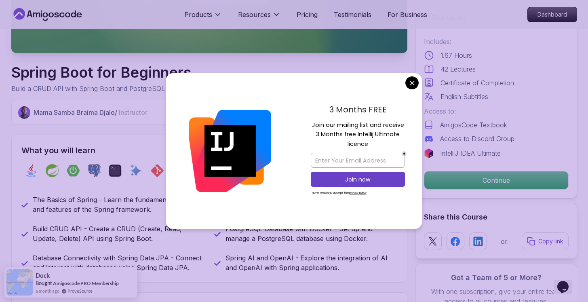
click at [405, 86] on div "3 Months FREE Join our mailing list and receive 3 Months free Intellij Ultimate…" at bounding box center [358, 151] width 128 height 156
click at [403, 82] on div "3 Months FREE Join our mailing list and receive 3 Months free Intellij Ultimate…" at bounding box center [358, 151] width 128 height 156
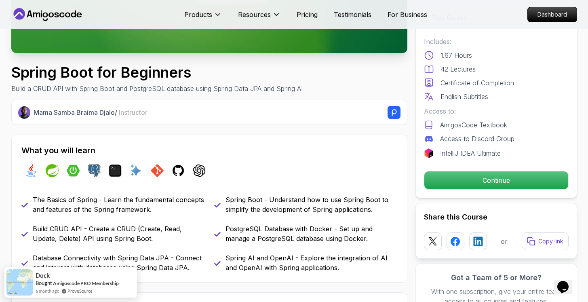
scroll to position [287, 0]
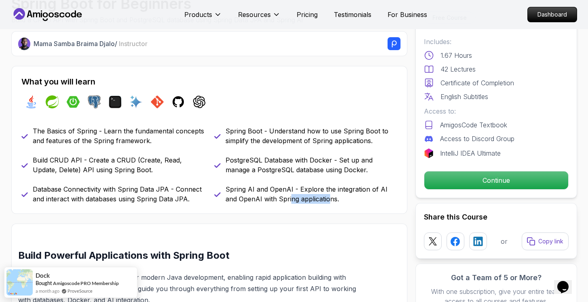
drag, startPoint x: 317, startPoint y: 200, endPoint x: 271, endPoint y: 198, distance: 46.5
click at [271, 198] on p "Spring AI and OpenAI - Explore the integration of AI and OpenAI with Spring app…" at bounding box center [311, 193] width 172 height 19
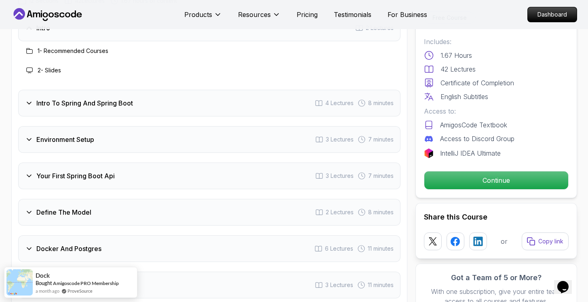
scroll to position [1322, 0]
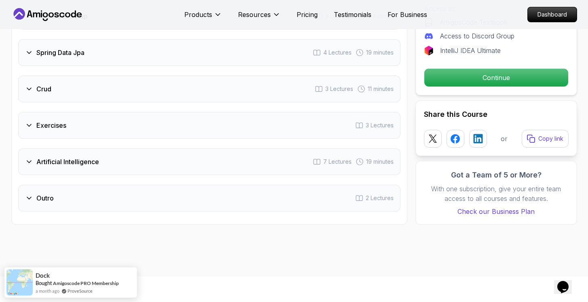
click at [161, 152] on div "Artificial Intelligence 7 Lectures 19 minutes" at bounding box center [209, 161] width 382 height 27
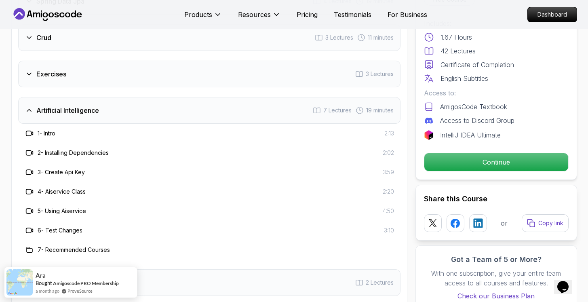
scroll to position [1283, 0]
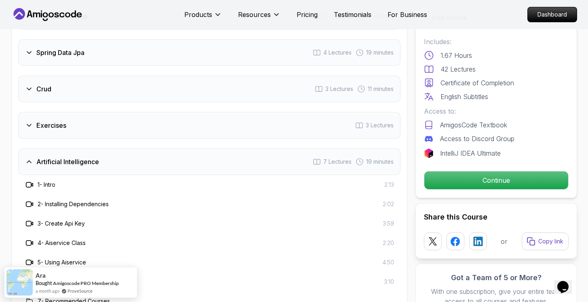
click at [142, 112] on div "Exercises 3 Lectures" at bounding box center [209, 125] width 382 height 27
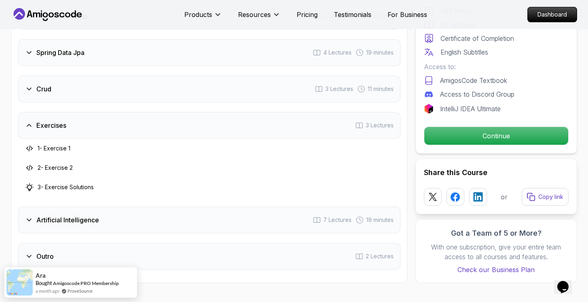
click at [146, 83] on div "Crud 3 Lectures 11 minutes" at bounding box center [209, 89] width 382 height 27
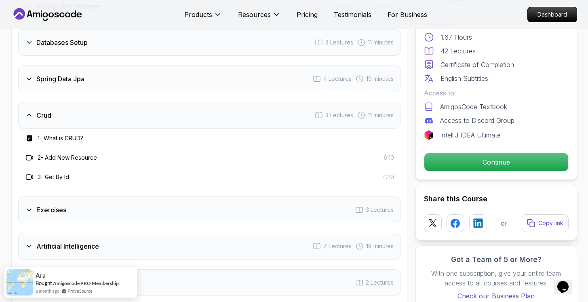
click at [146, 75] on div "Spring Data Jpa 4 Lectures 19 minutes" at bounding box center [209, 78] width 382 height 27
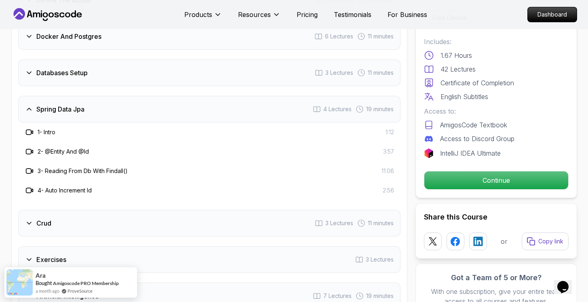
scroll to position [1194, 0]
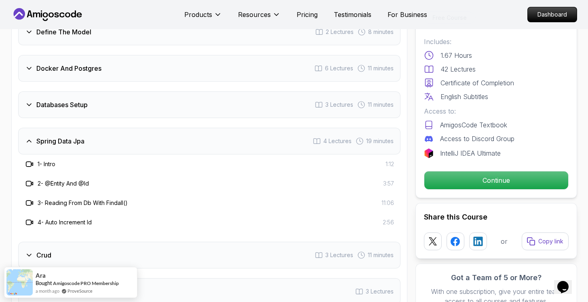
click at [138, 93] on div "Databases Setup 3 Lectures 11 minutes" at bounding box center [209, 104] width 382 height 27
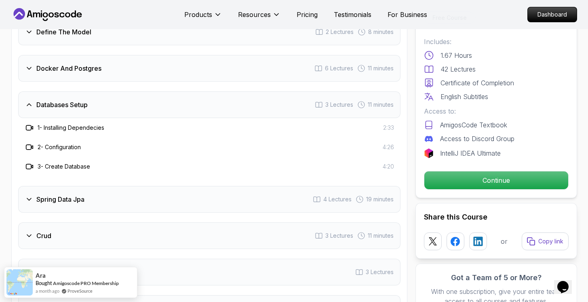
scroll to position [1135, 0]
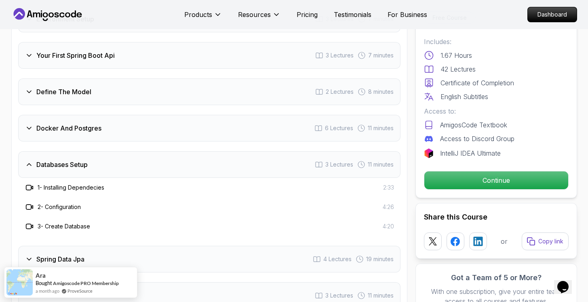
click at [129, 115] on div "Docker And Postgres 6 Lectures 11 minutes" at bounding box center [209, 128] width 382 height 27
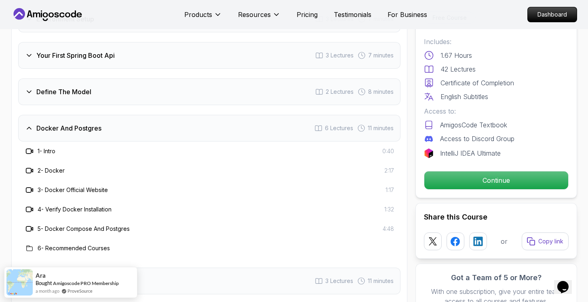
click at [140, 84] on div "Define The Model 2 Lectures 8 minutes" at bounding box center [209, 91] width 382 height 27
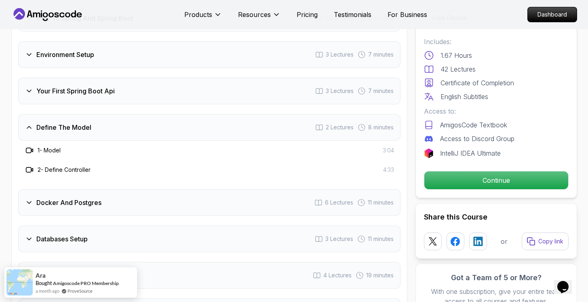
click at [144, 81] on div "Your First Spring Boot Api 3 Lectures 7 minutes" at bounding box center [209, 91] width 382 height 27
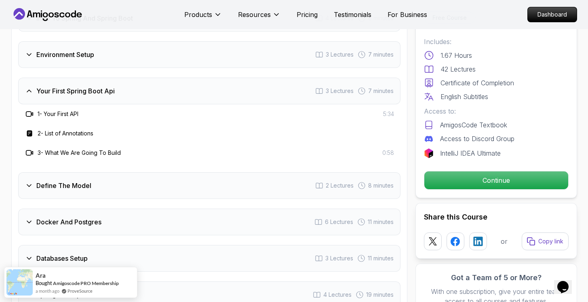
scroll to position [950, 0]
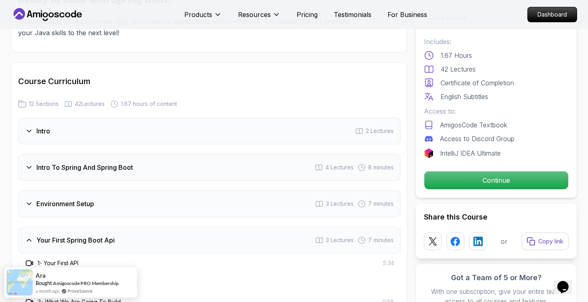
click at [105, 190] on div "Environment Setup 3 Lectures 7 minutes" at bounding box center [209, 203] width 382 height 27
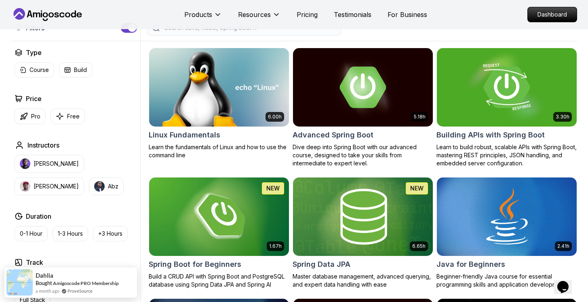
scroll to position [193, 0]
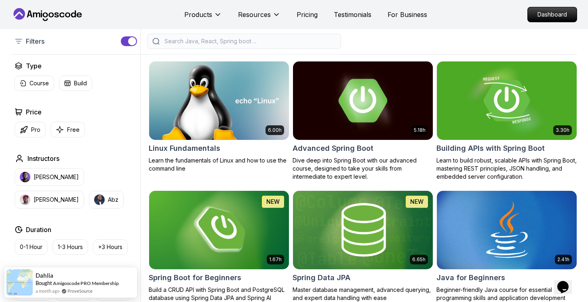
click at [366, 124] on img at bounding box center [362, 100] width 147 height 82
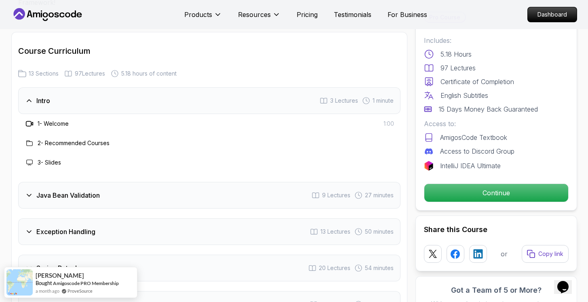
scroll to position [1125, 0]
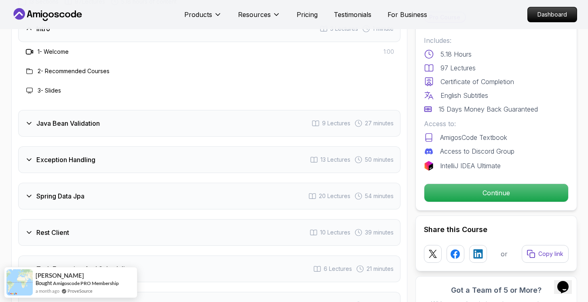
click at [188, 110] on div "Java Bean Validation 9 Lectures 27 minutes" at bounding box center [209, 123] width 382 height 27
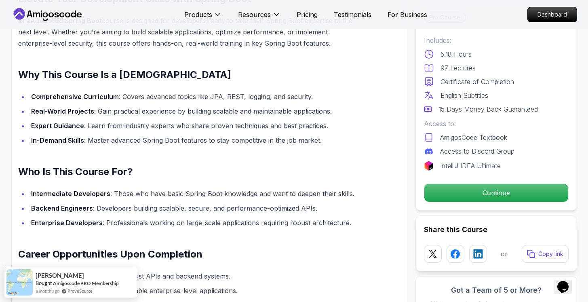
scroll to position [437, 0]
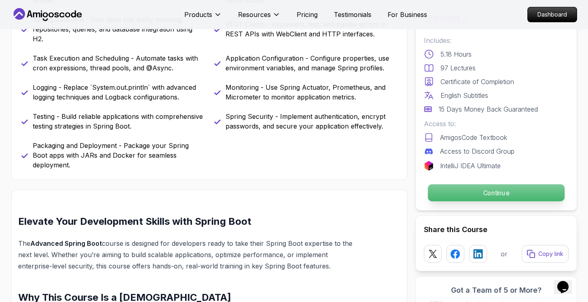
click at [531, 196] on p "Continue" at bounding box center [496, 192] width 137 height 17
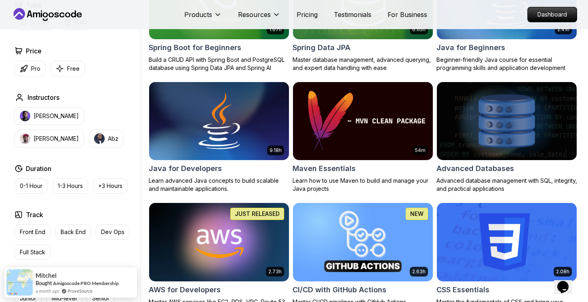
scroll to position [3719, 0]
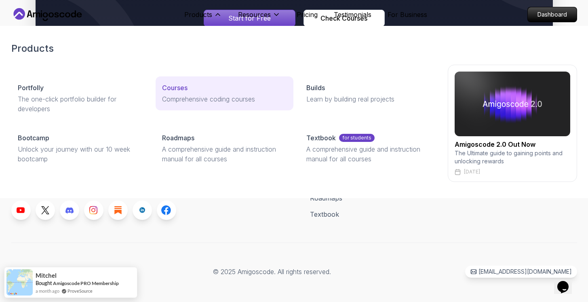
click at [179, 90] on p "Courses" at bounding box center [174, 88] width 25 height 10
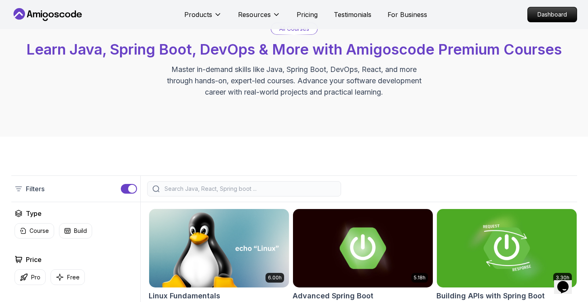
scroll to position [114, 0]
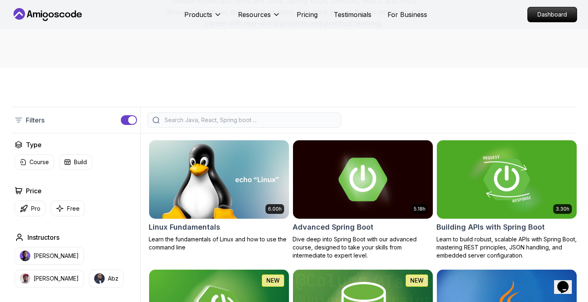
click at [383, 185] on img at bounding box center [362, 179] width 147 height 82
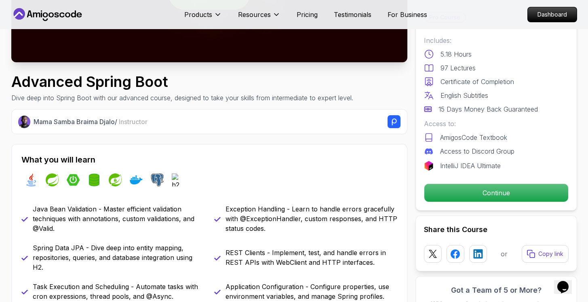
scroll to position [278, 0]
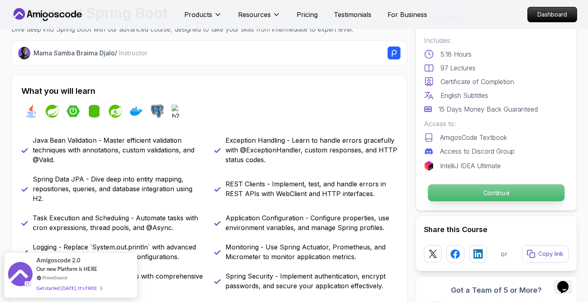
click at [441, 192] on p "Continue" at bounding box center [496, 192] width 137 height 17
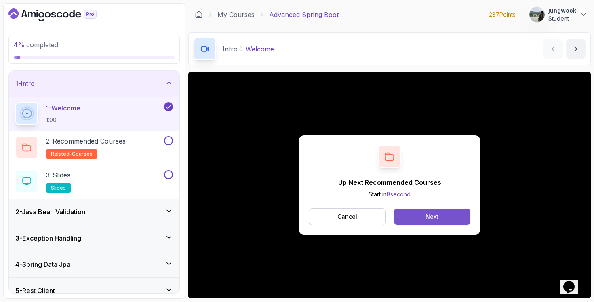
click at [418, 217] on button "Next" at bounding box center [432, 216] width 76 height 16
